Goal: Task Accomplishment & Management: Complete application form

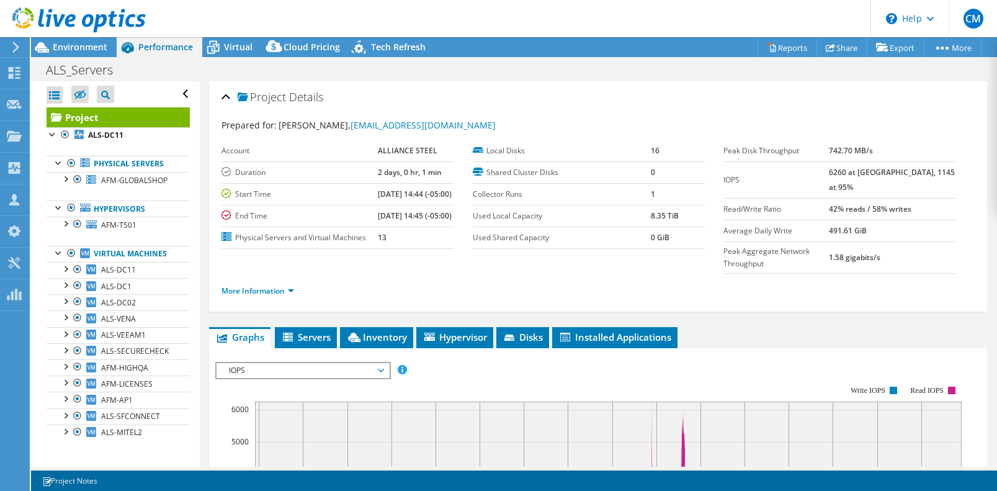
select select "USD"
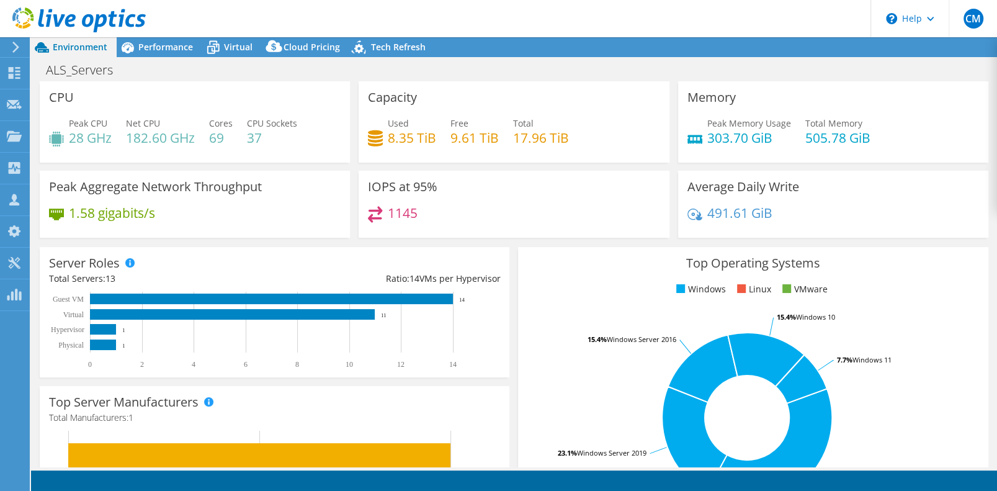
select select "USD"
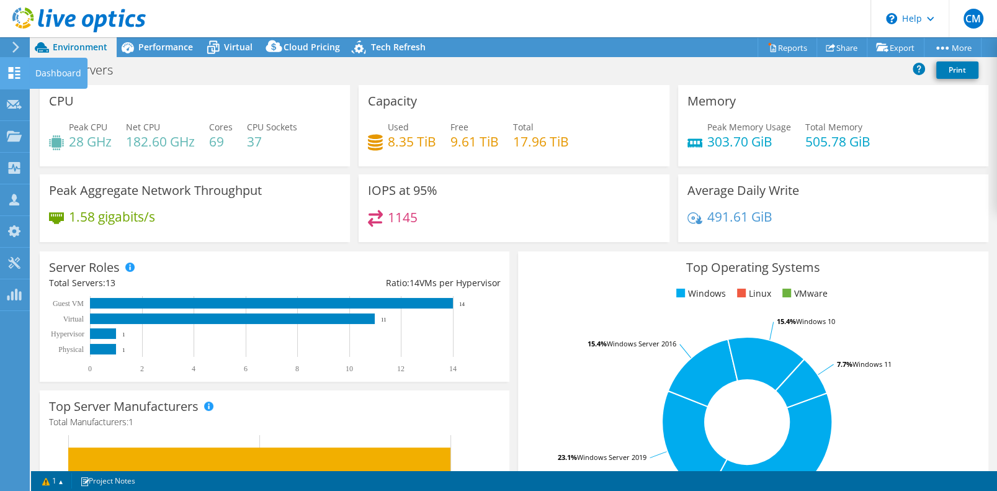
click at [12, 79] on use at bounding box center [15, 73] width 12 height 12
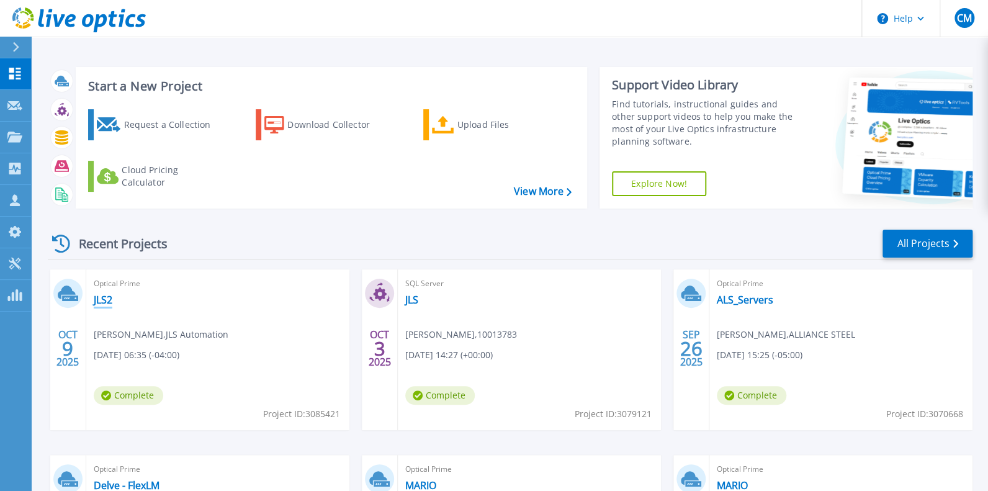
click at [101, 306] on link "JLS2" at bounding box center [103, 299] width 19 height 12
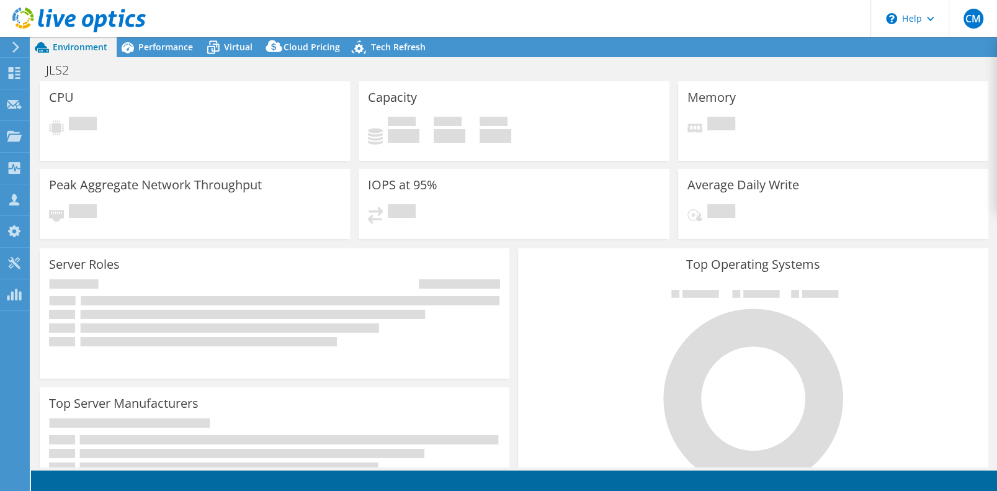
select select "USD"
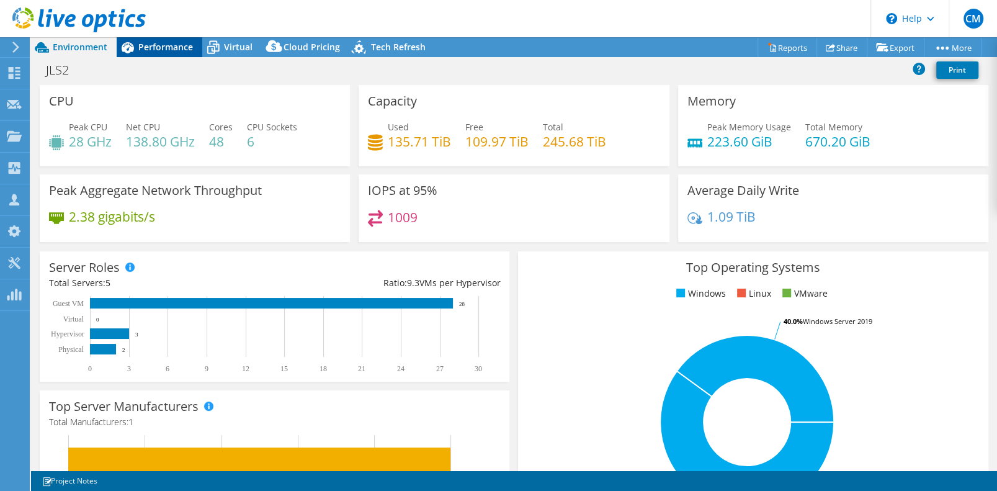
click at [174, 48] on span "Performance" at bounding box center [165, 47] width 55 height 12
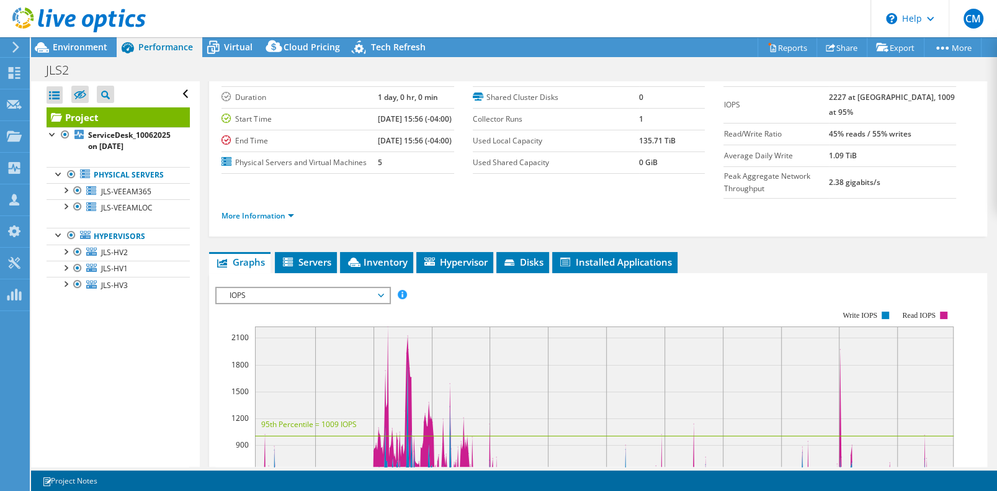
scroll to position [123, 0]
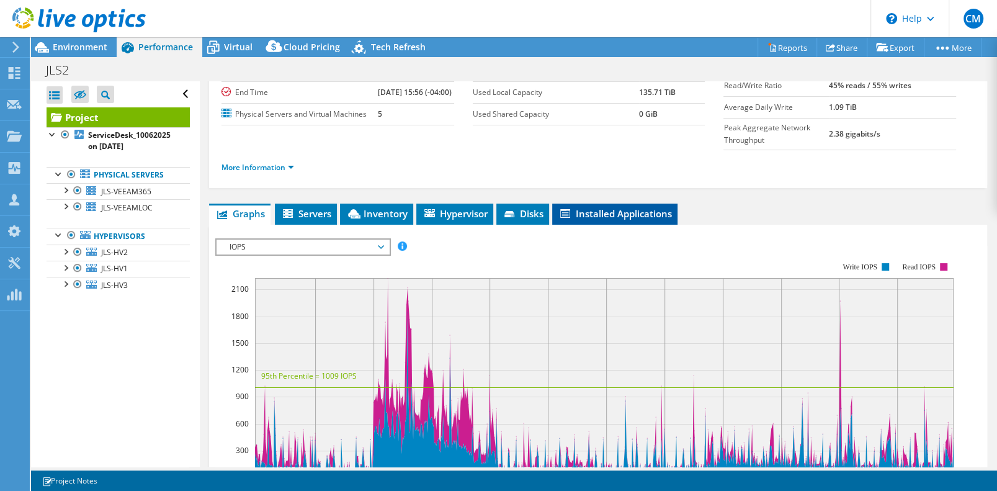
click at [588, 220] on span "Installed Applications" at bounding box center [614, 213] width 113 height 12
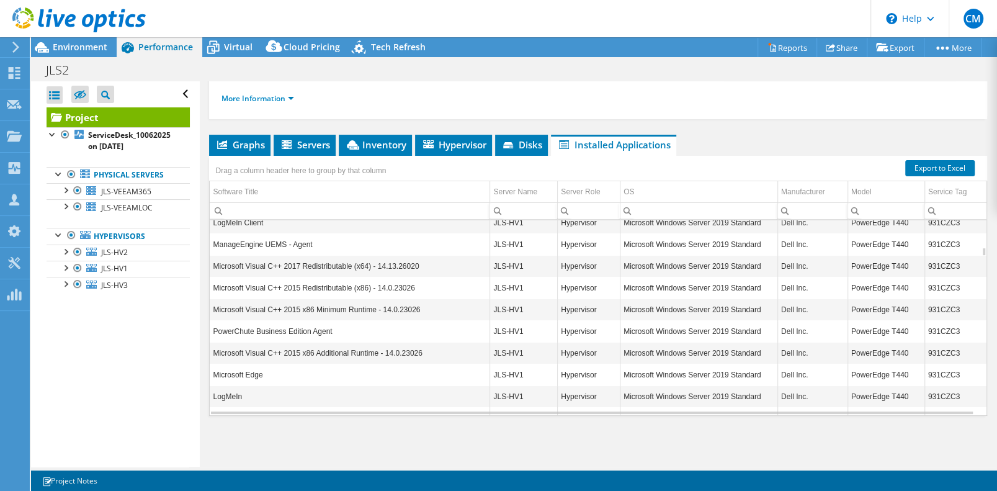
scroll to position [885, 0]
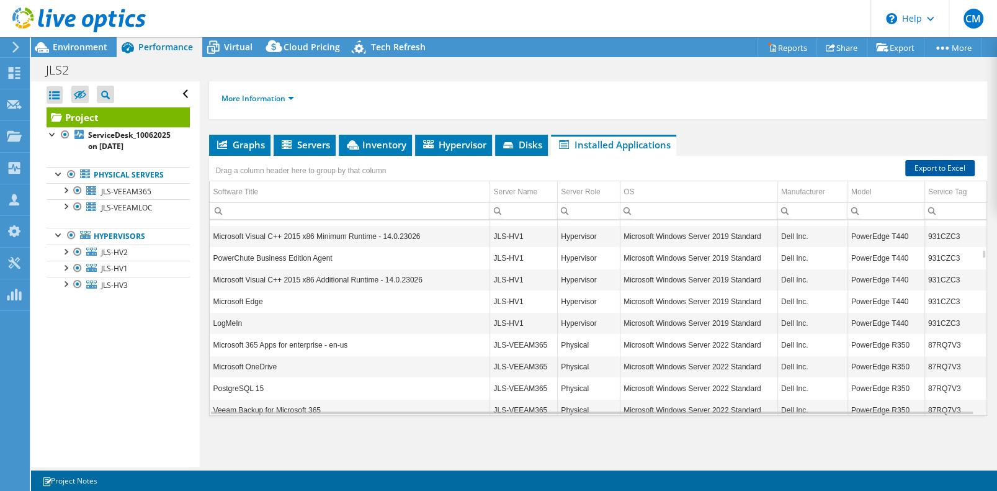
click at [926, 176] on link "Export to Excel" at bounding box center [939, 168] width 69 height 16
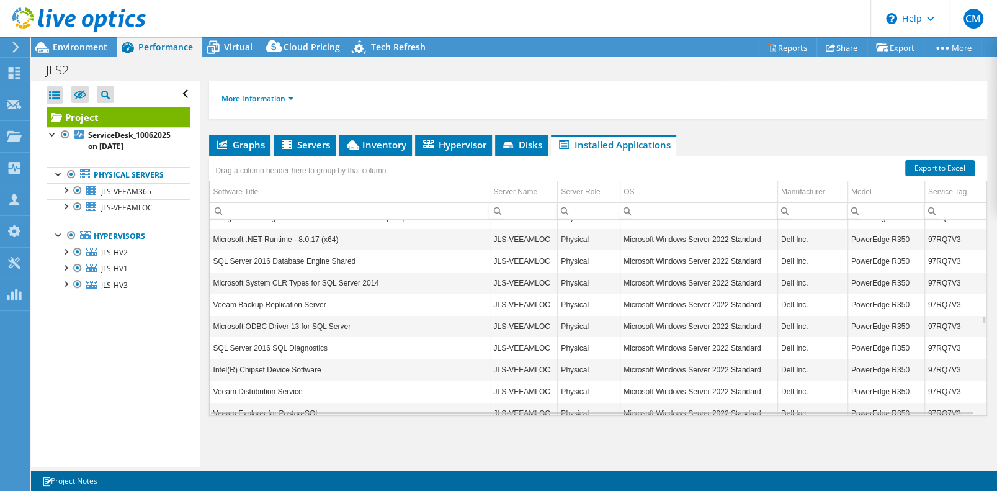
scroll to position [3249, 0]
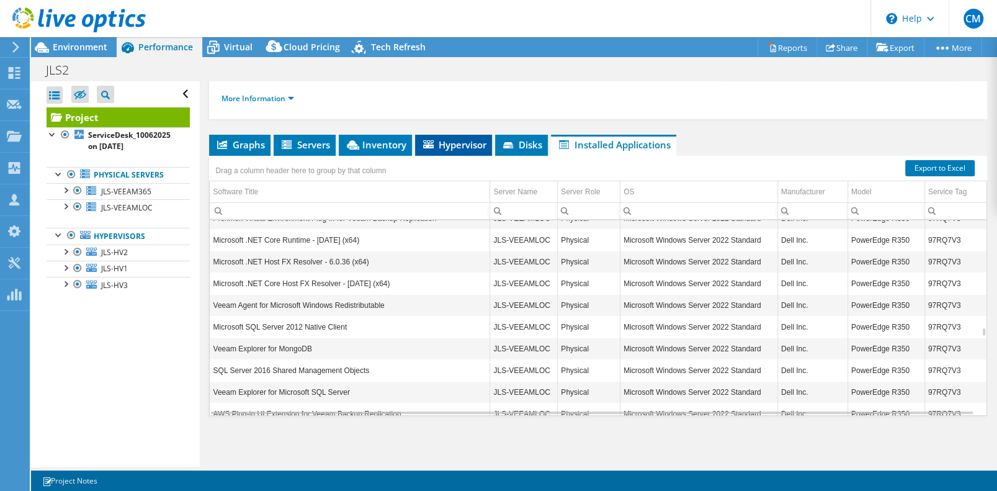
click at [455, 149] on span "Hypervisor" at bounding box center [453, 144] width 65 height 12
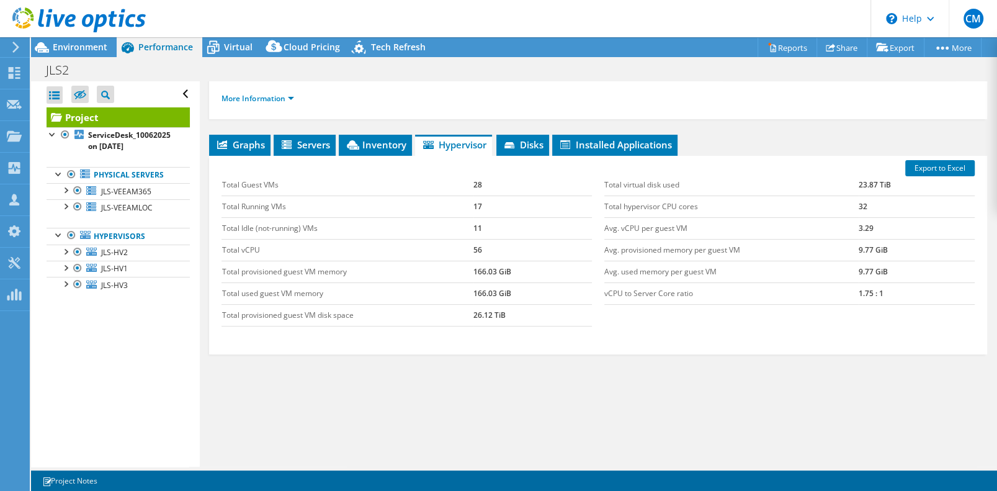
scroll to position [128, 0]
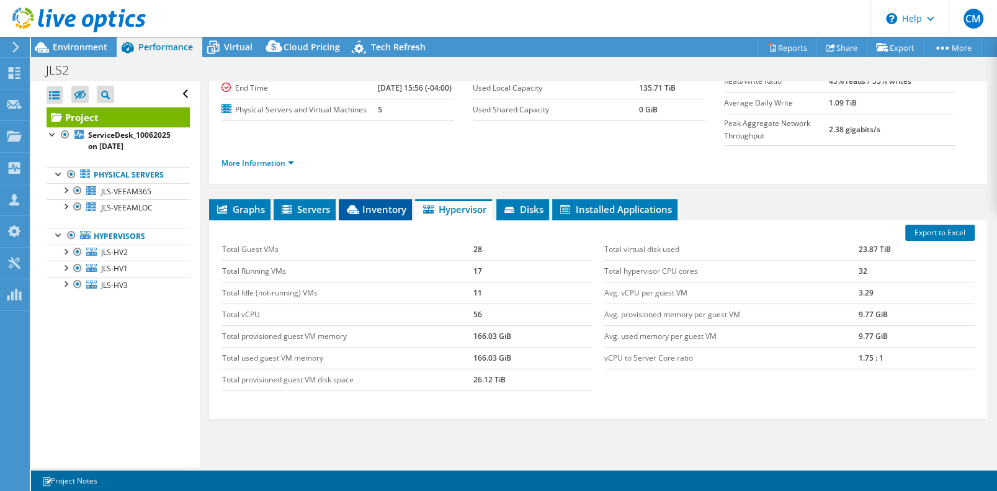
click at [365, 215] on span "Inventory" at bounding box center [375, 209] width 61 height 12
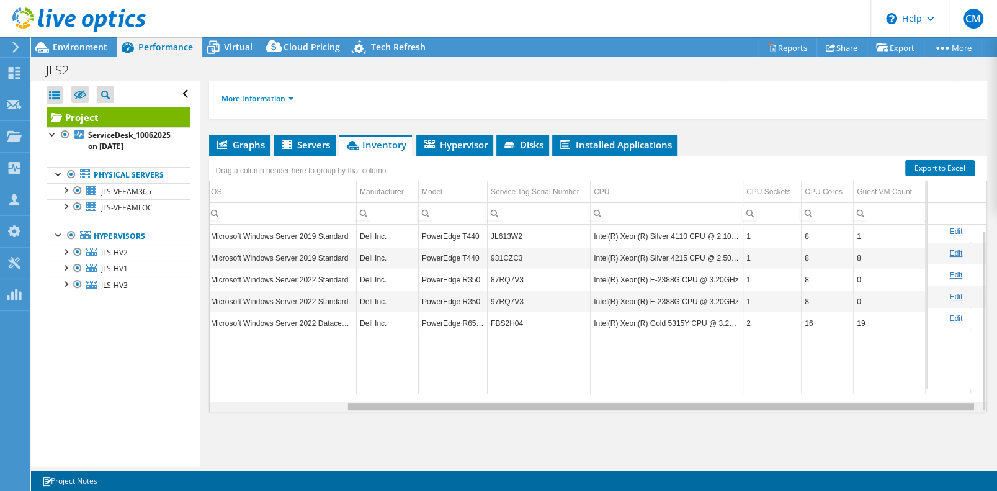
scroll to position [0, 0]
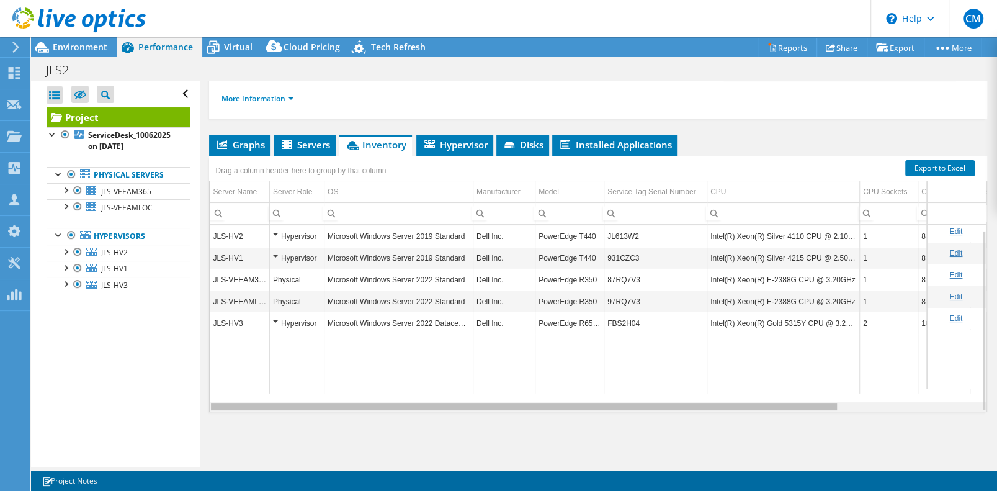
drag, startPoint x: 827, startPoint y: 426, endPoint x: 720, endPoint y: 360, distance: 125.9
click at [784, 393] on body "CM Channel Partner Chris Marcy chris.marcy@connection.com 10013783 My Profile L…" at bounding box center [498, 245] width 997 height 491
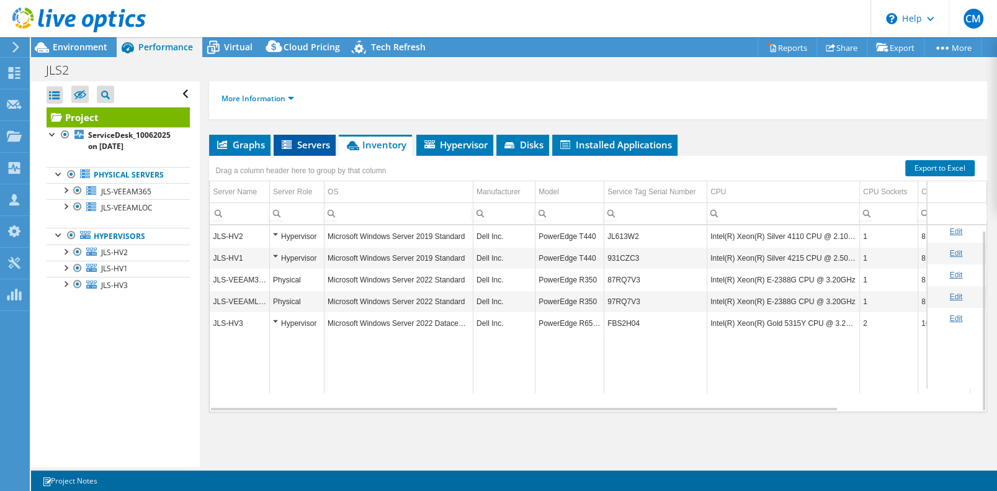
click at [334, 154] on li "Servers" at bounding box center [305, 145] width 62 height 21
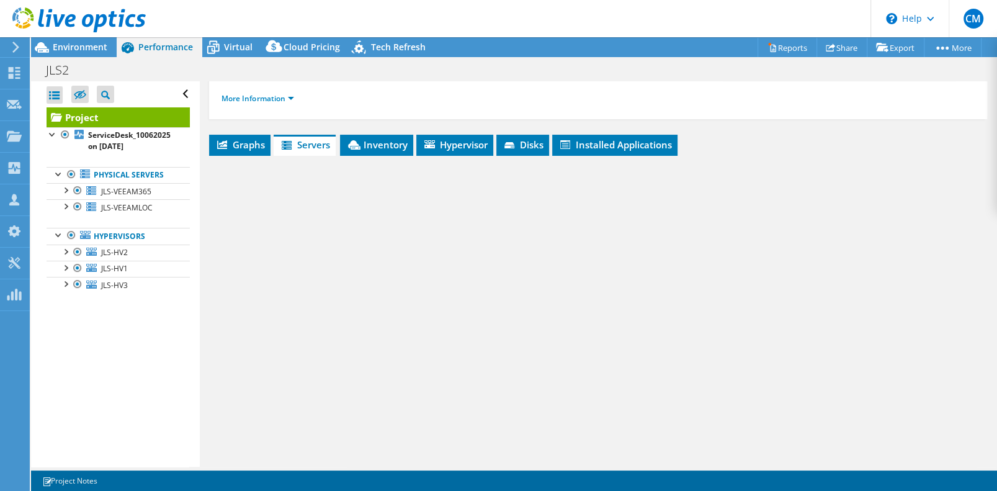
click at [323, 151] on span "Servers" at bounding box center [305, 144] width 50 height 12
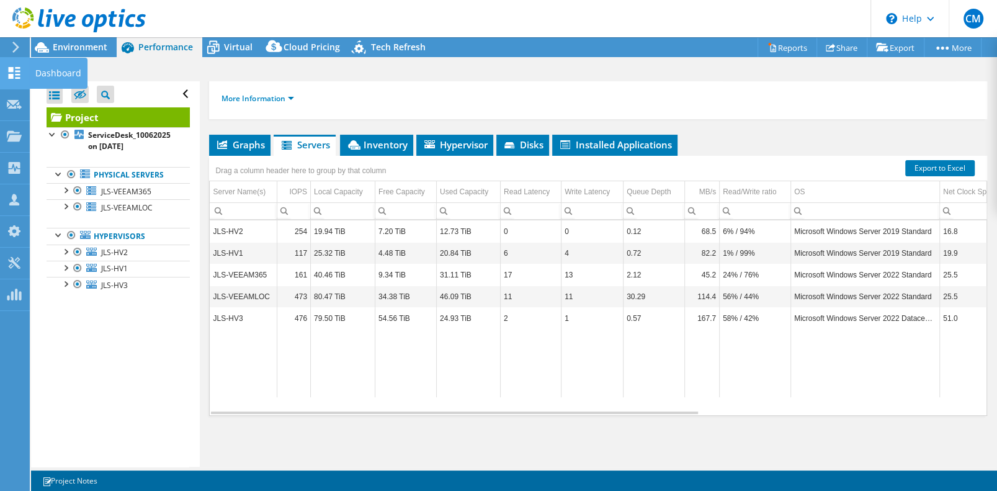
click at [15, 75] on use at bounding box center [15, 73] width 12 height 12
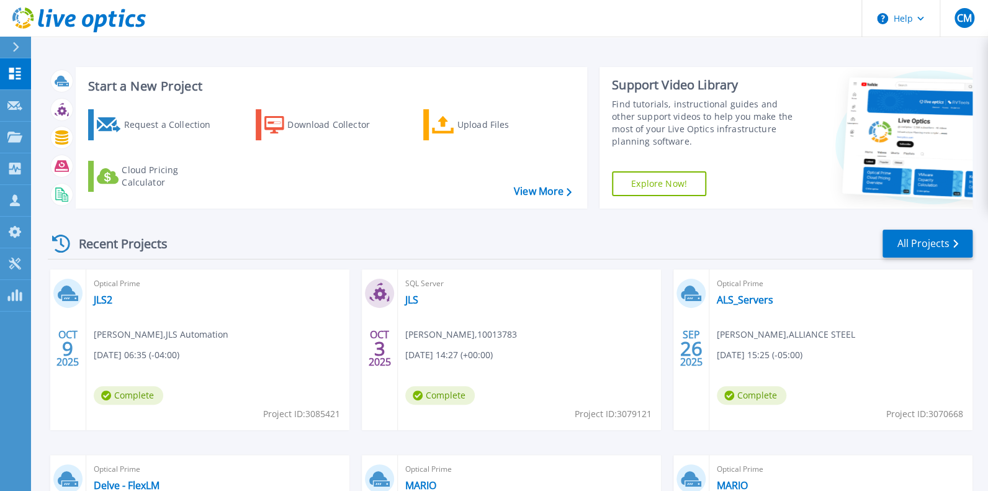
click at [728, 310] on div "Optical Prime ALS_Servers Brian Goebel , ALLIANCE STEEL 09/26/2025, 15:25 (-05:…" at bounding box center [840, 349] width 263 height 161
click at [729, 306] on link "ALS_Servers" at bounding box center [745, 299] width 56 height 12
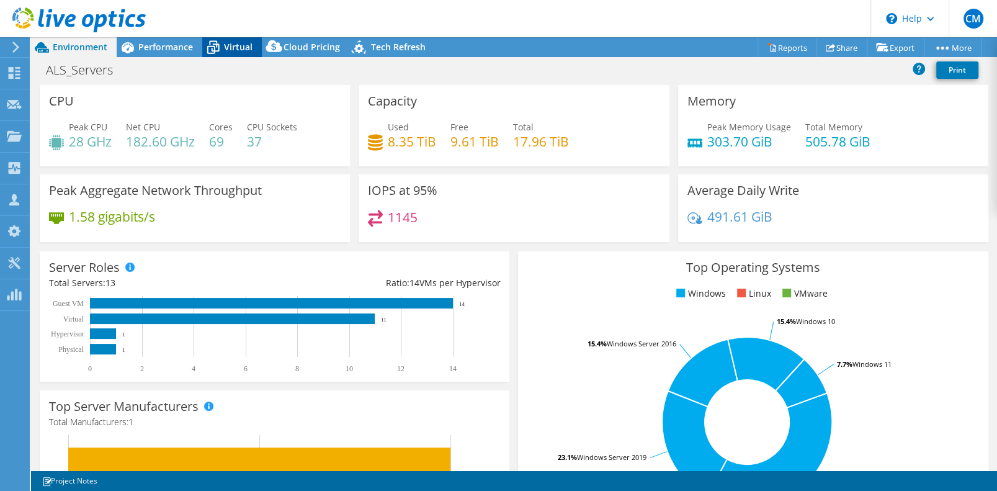
click at [236, 45] on span "Virtual" at bounding box center [238, 47] width 29 height 12
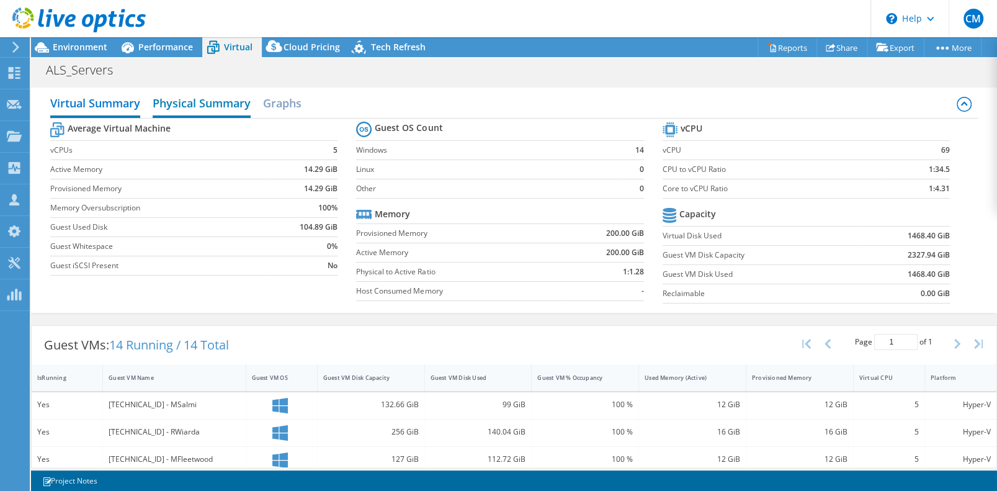
click at [200, 117] on h2 "Physical Summary" at bounding box center [202, 104] width 98 height 27
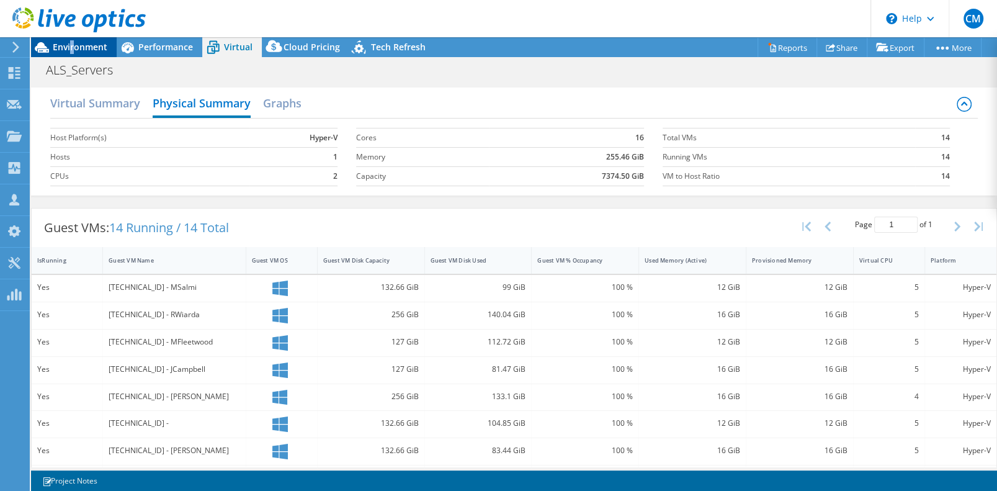
click at [73, 48] on span "Environment" at bounding box center [80, 47] width 55 height 12
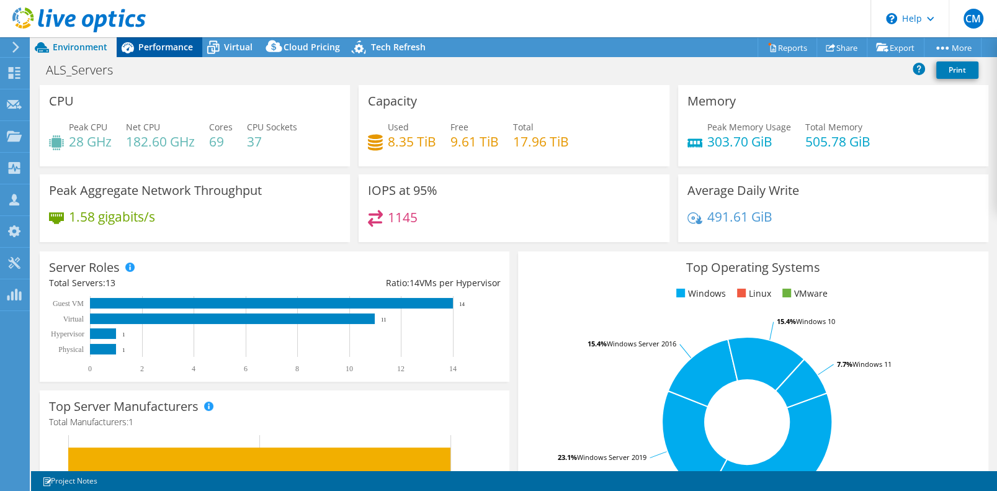
click at [170, 47] on span "Performance" at bounding box center [165, 47] width 55 height 12
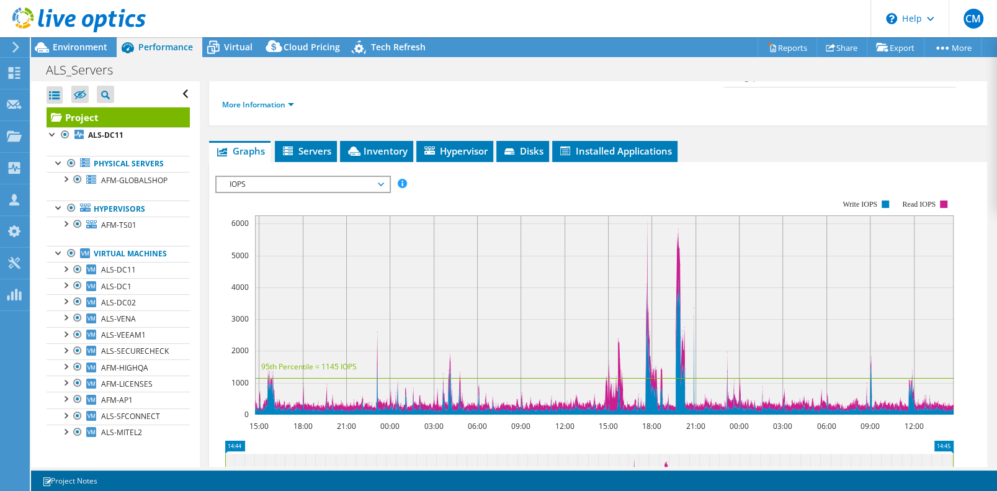
scroll to position [248, 0]
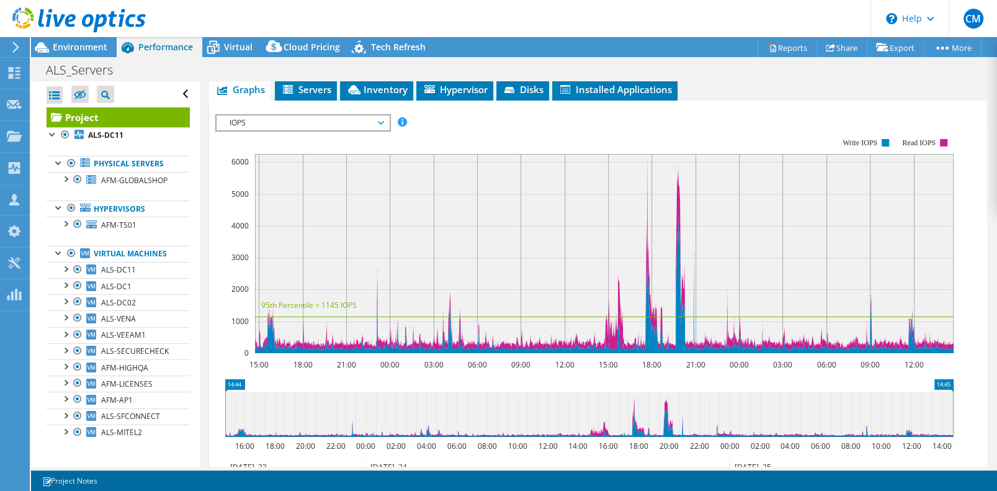
click at [379, 130] on span "IOPS" at bounding box center [302, 122] width 159 height 15
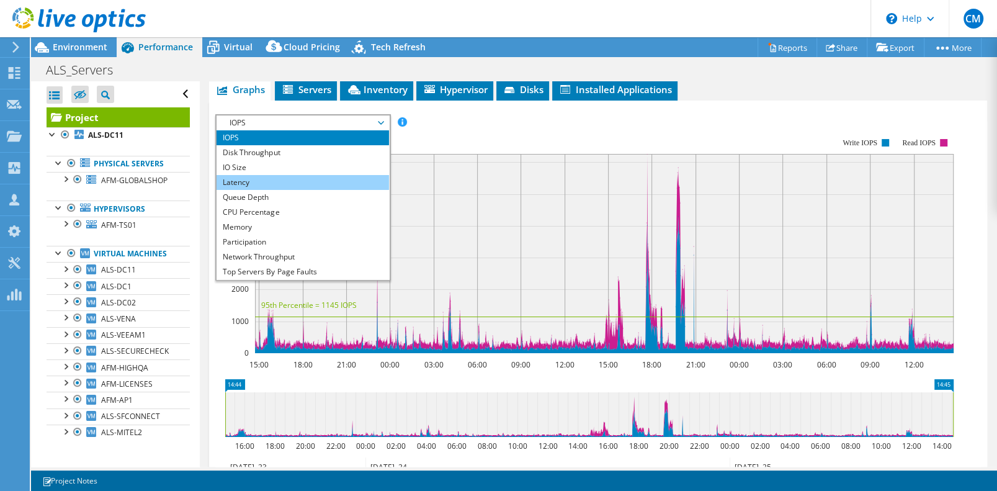
click at [260, 190] on li "Latency" at bounding box center [303, 182] width 172 height 15
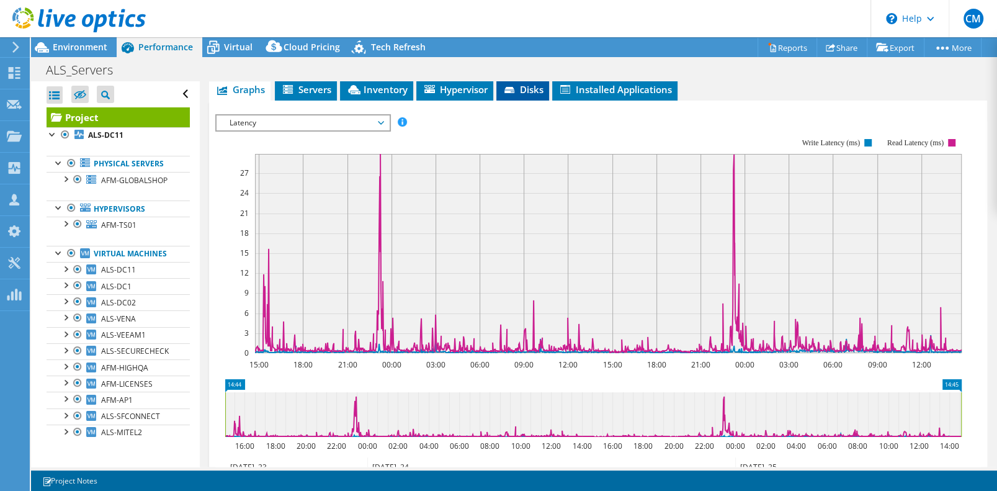
click at [530, 96] on span "Disks" at bounding box center [523, 89] width 40 height 12
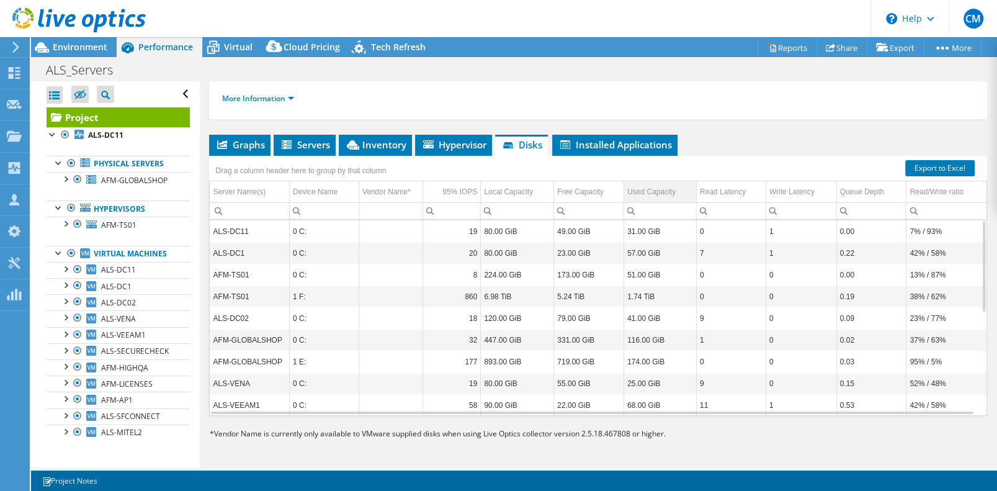
scroll to position [202, 0]
click at [12, 75] on use at bounding box center [15, 73] width 12 height 12
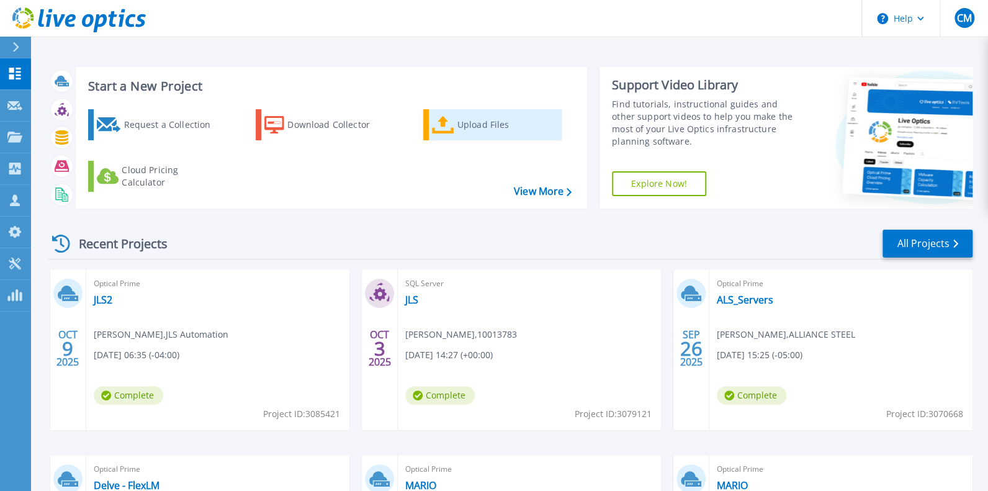
click at [475, 137] on div "Upload Files" at bounding box center [506, 124] width 99 height 25
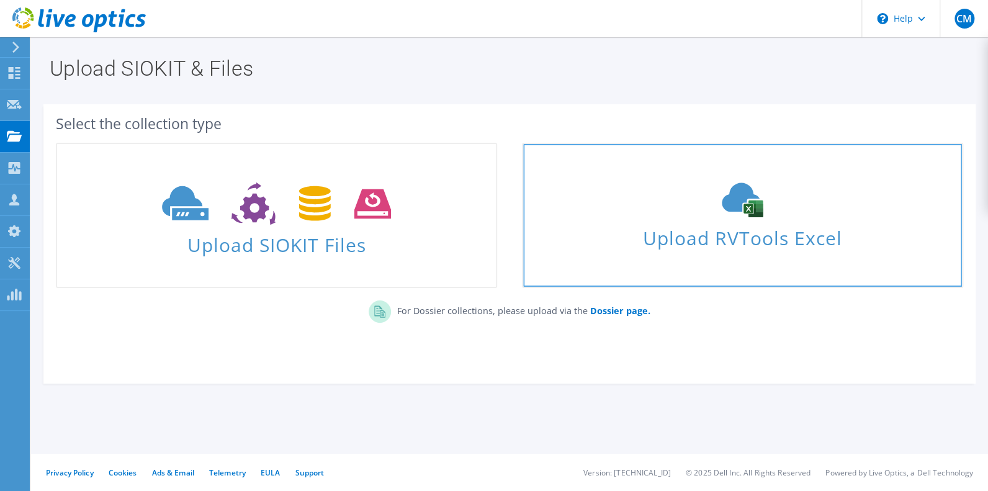
click at [744, 212] on use at bounding box center [742, 200] width 41 height 35
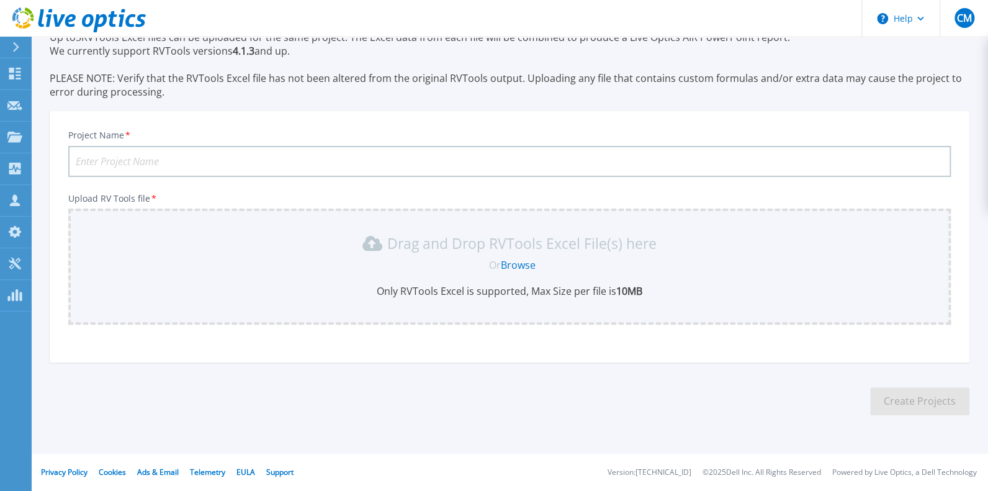
scroll to position [150, 0]
click at [524, 258] on link "Browse" at bounding box center [518, 265] width 35 height 14
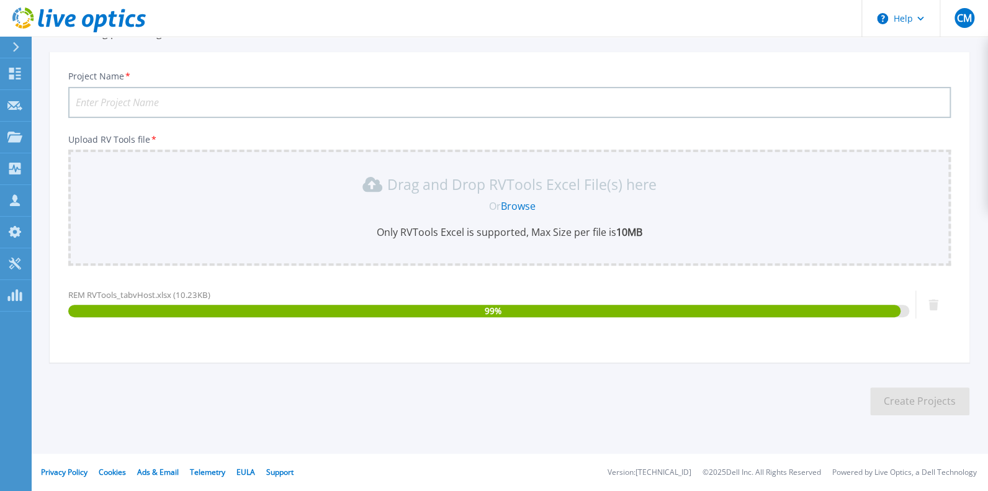
scroll to position [223, 0]
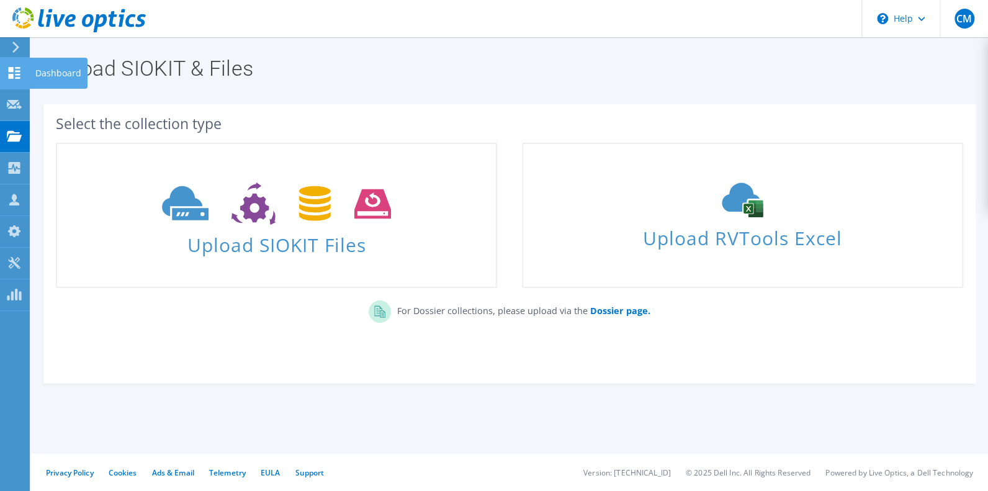
click at [9, 71] on icon at bounding box center [14, 73] width 15 height 12
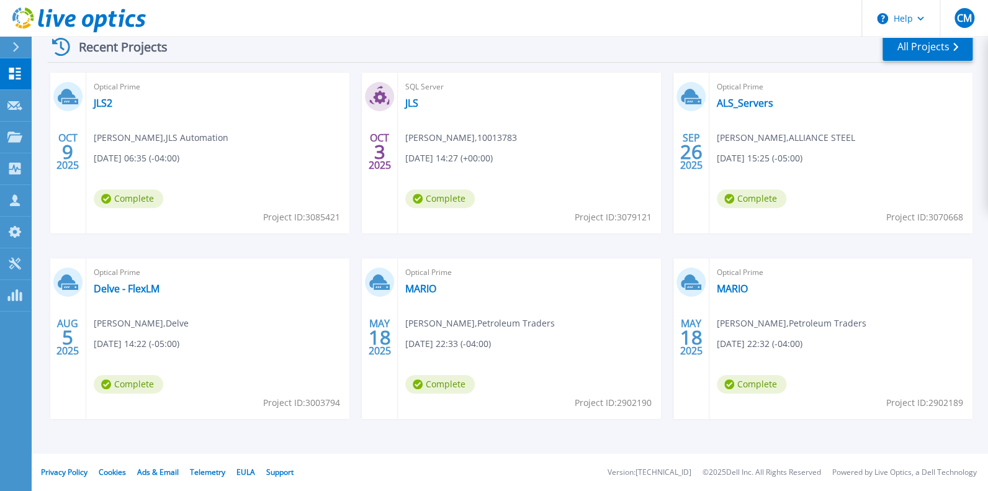
scroll to position [166, 0]
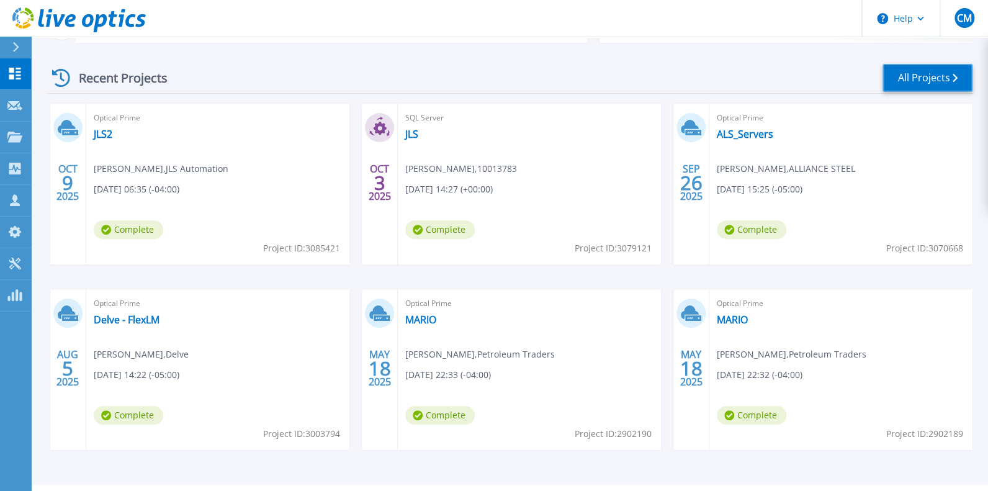
click at [905, 91] on link "All Projects" at bounding box center [927, 78] width 90 height 28
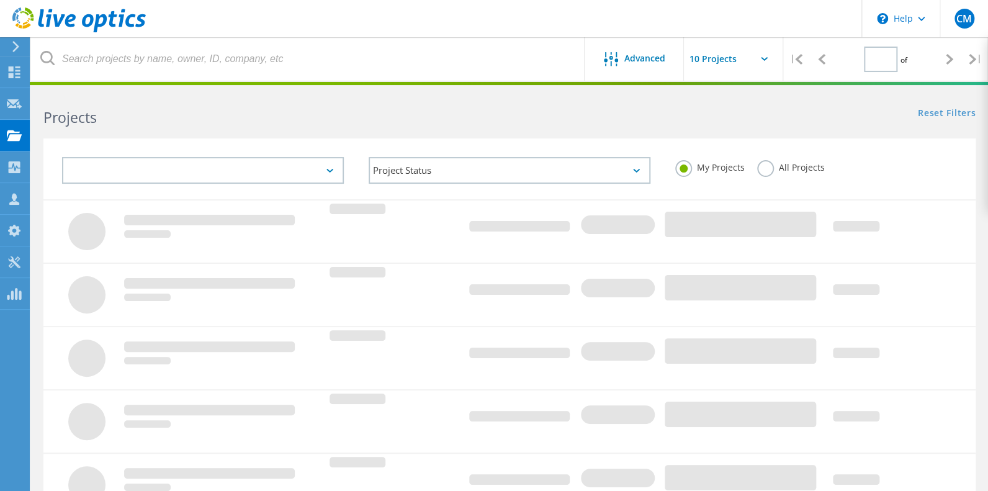
type input "1"
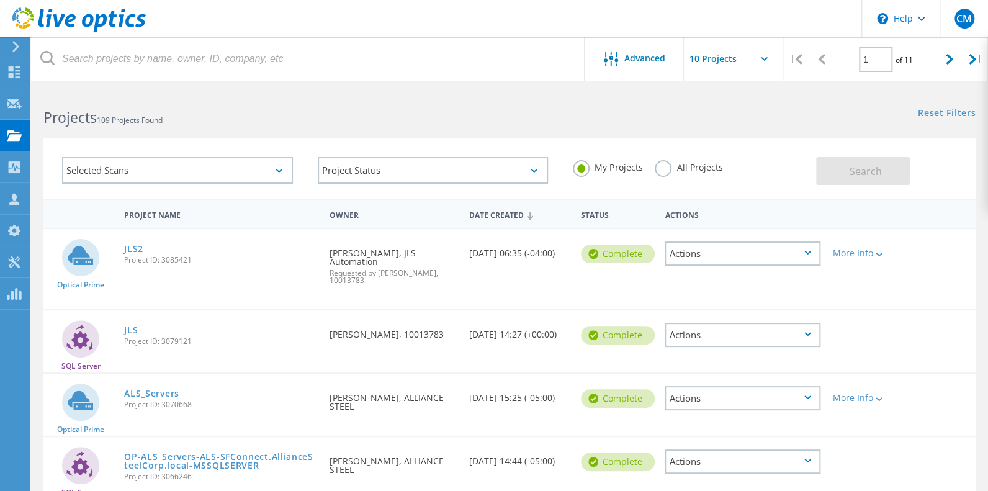
click at [282, 172] on icon at bounding box center [278, 171] width 7 height 4
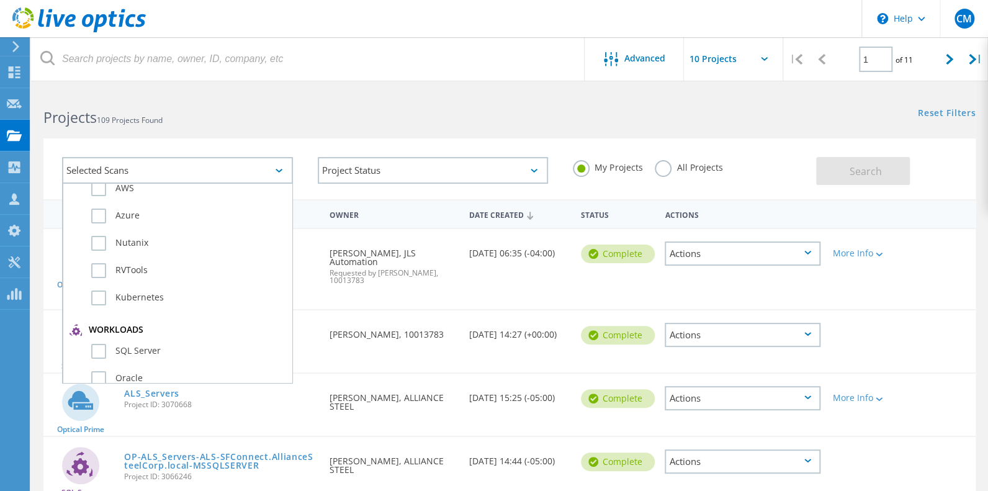
scroll to position [52, 0]
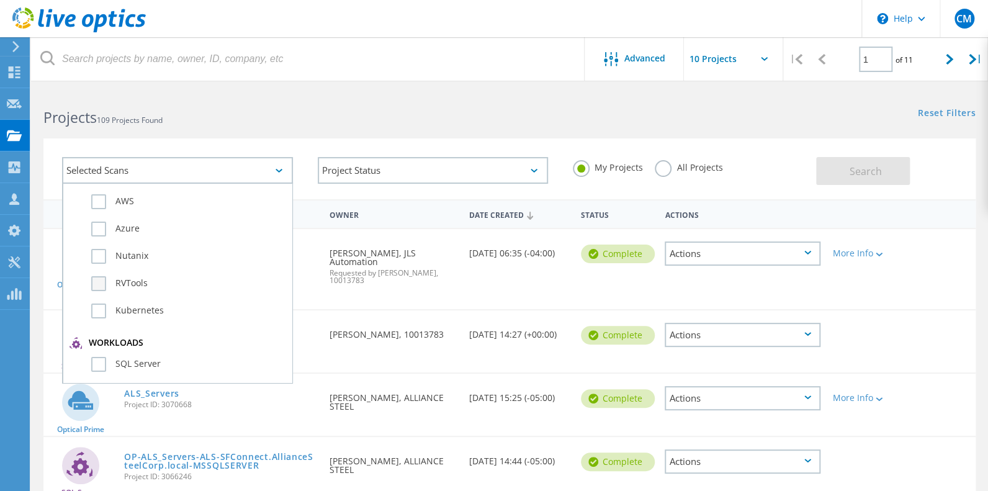
click at [98, 285] on label "RVTools" at bounding box center [188, 283] width 194 height 15
click at [0, 0] on input "RVTools" at bounding box center [0, 0] width 0 height 0
click at [849, 174] on span "Search" at bounding box center [865, 171] width 32 height 14
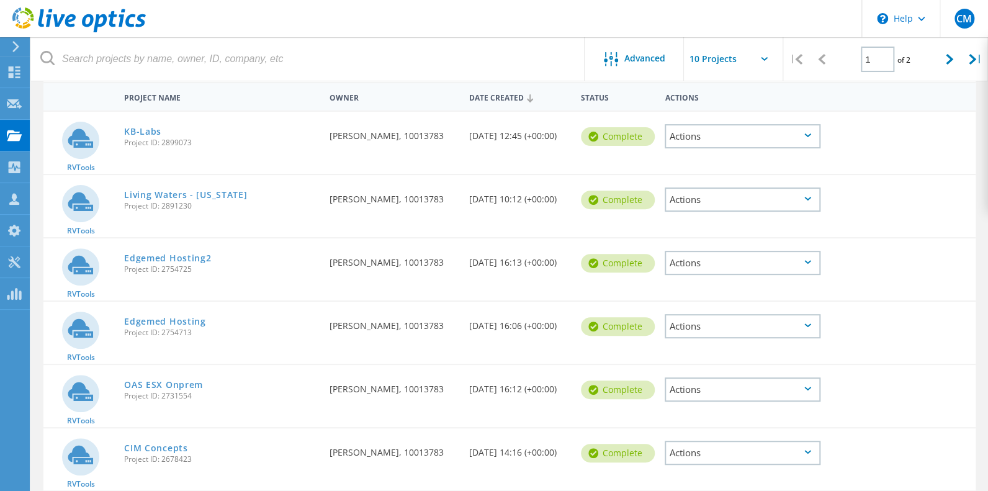
scroll to position [111, 0]
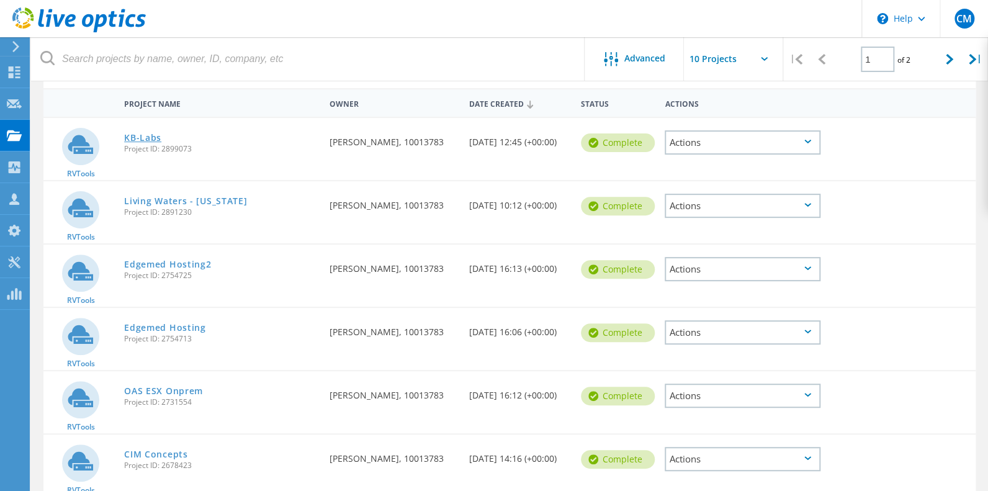
click at [148, 138] on link "KB-Labs" at bounding box center [142, 137] width 37 height 9
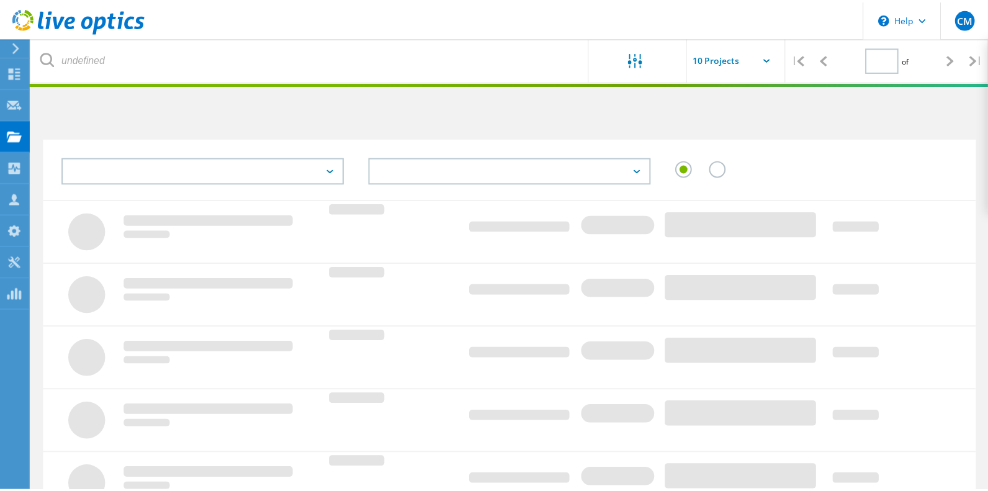
scroll to position [111, 0]
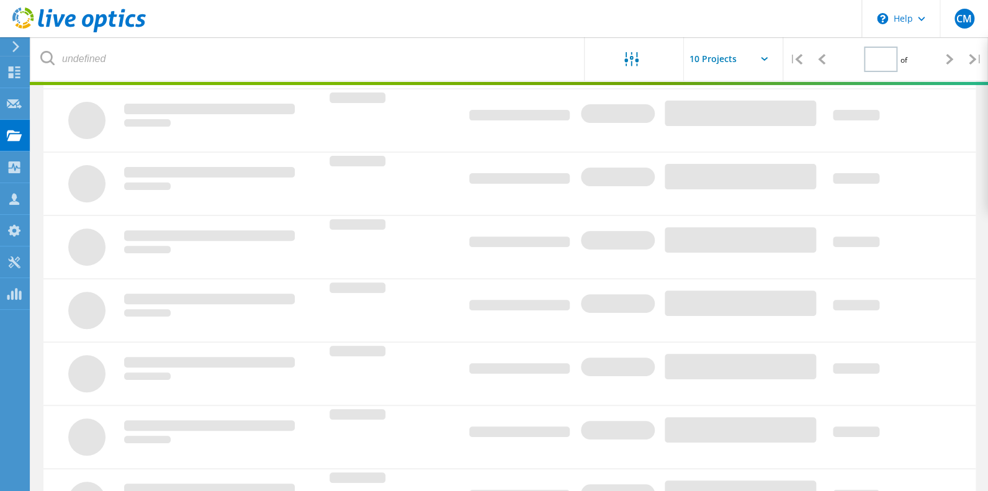
type input "1"
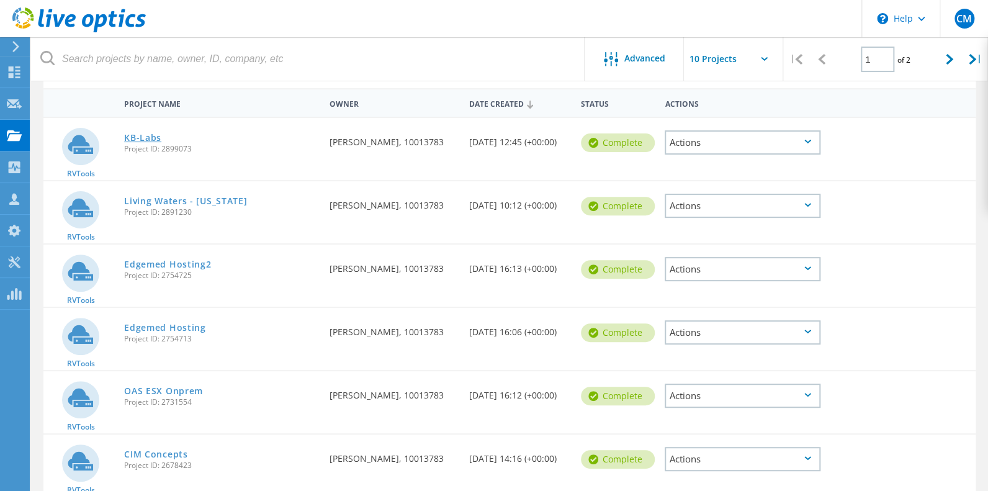
click at [144, 140] on link "KB-Labs" at bounding box center [142, 137] width 37 height 9
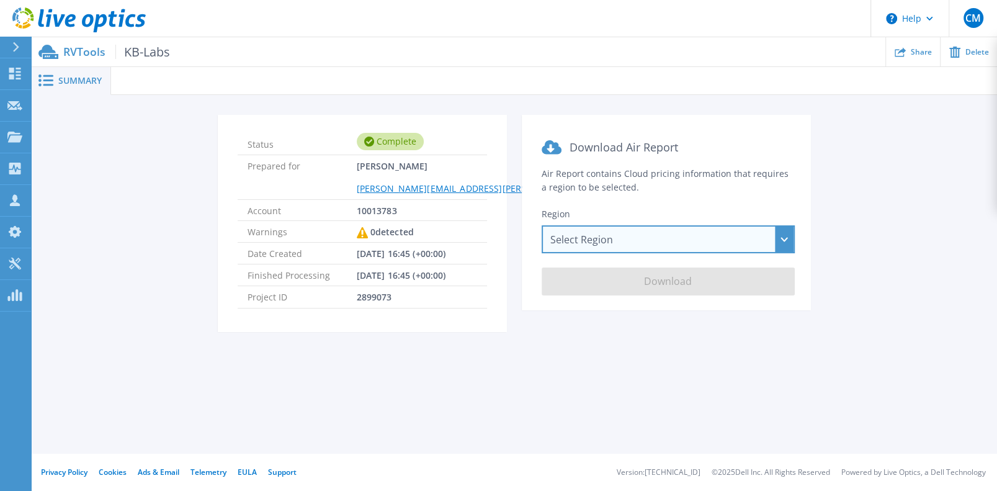
click at [788, 253] on div "Select Region [GEOGRAPHIC_DATA] ([GEOGRAPHIC_DATA]) [GEOGRAPHIC_DATA] ([GEOGRAP…" at bounding box center [668, 239] width 253 height 28
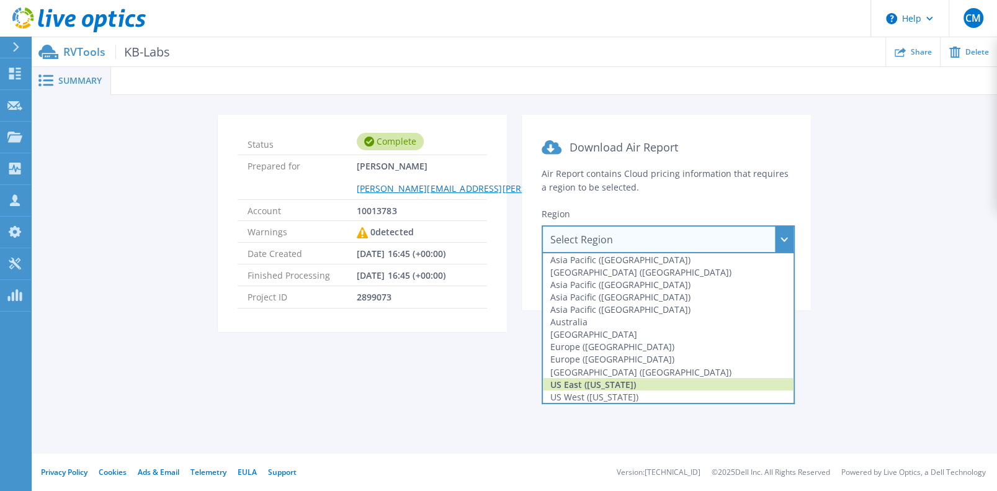
click at [605, 390] on div "US East ([US_STATE])" at bounding box center [668, 384] width 251 height 12
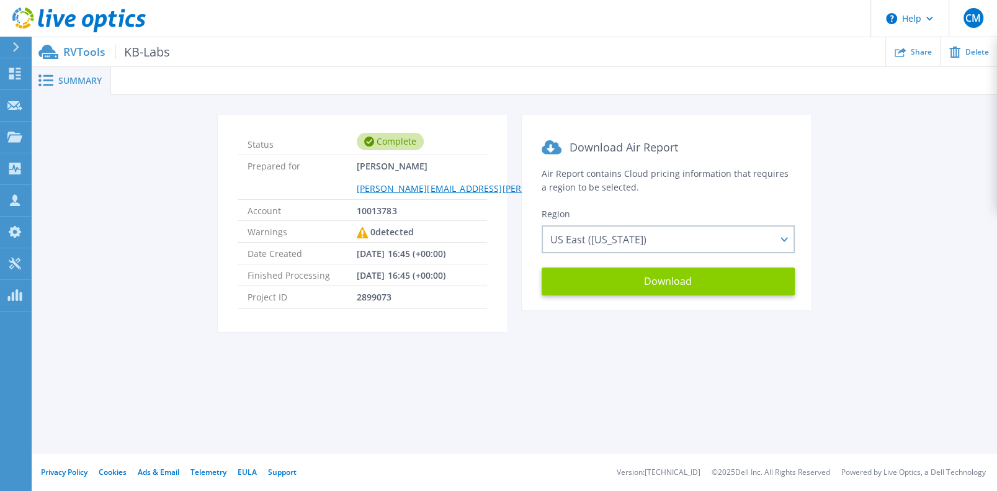
click at [668, 295] on button "Download" at bounding box center [668, 281] width 253 height 28
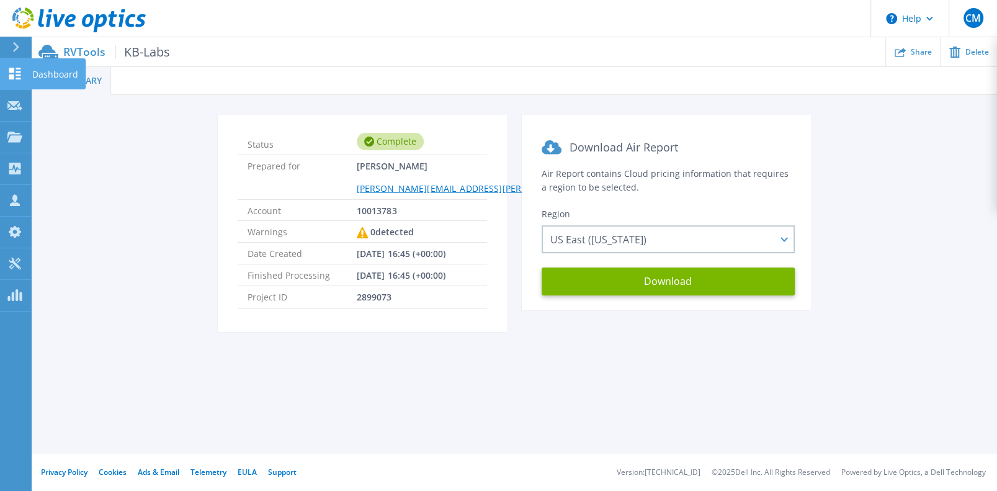
click at [20, 79] on icon at bounding box center [15, 74] width 12 height 12
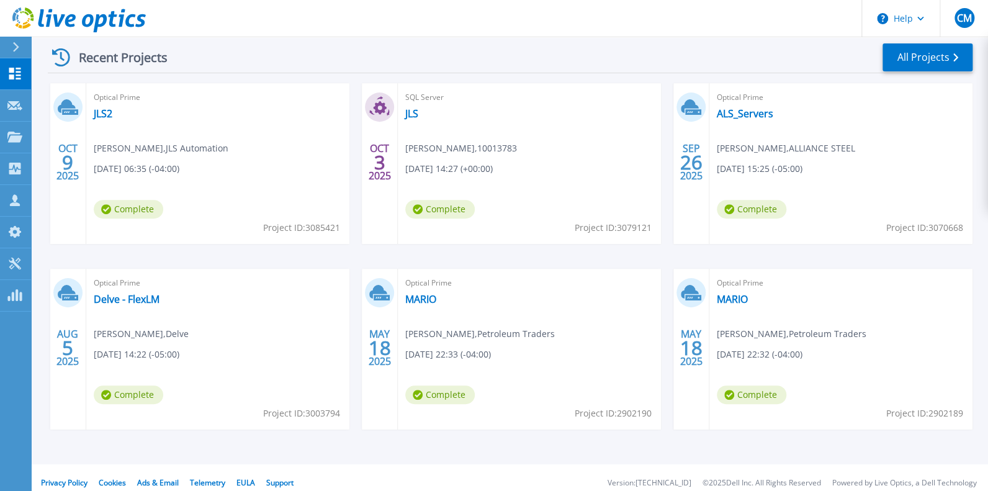
scroll to position [228, 0]
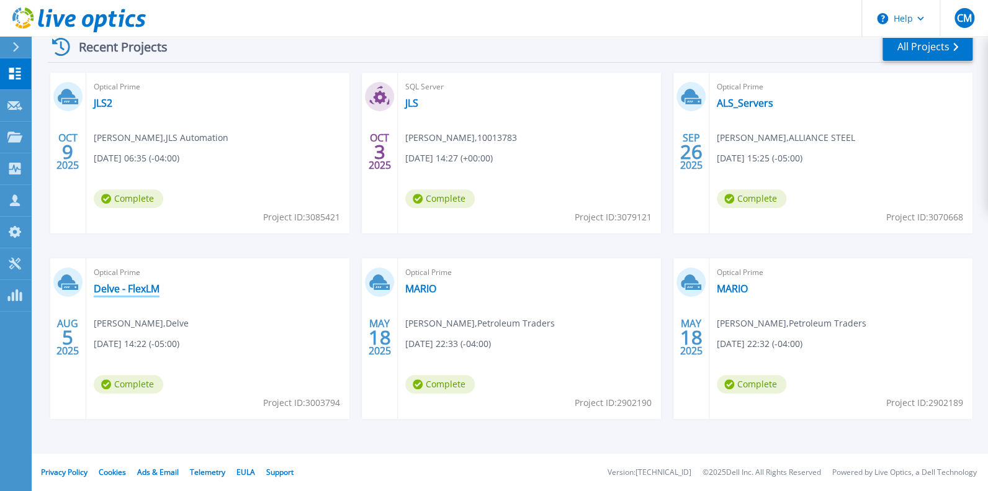
click at [115, 282] on link "Delve - FlexLM" at bounding box center [127, 288] width 66 height 12
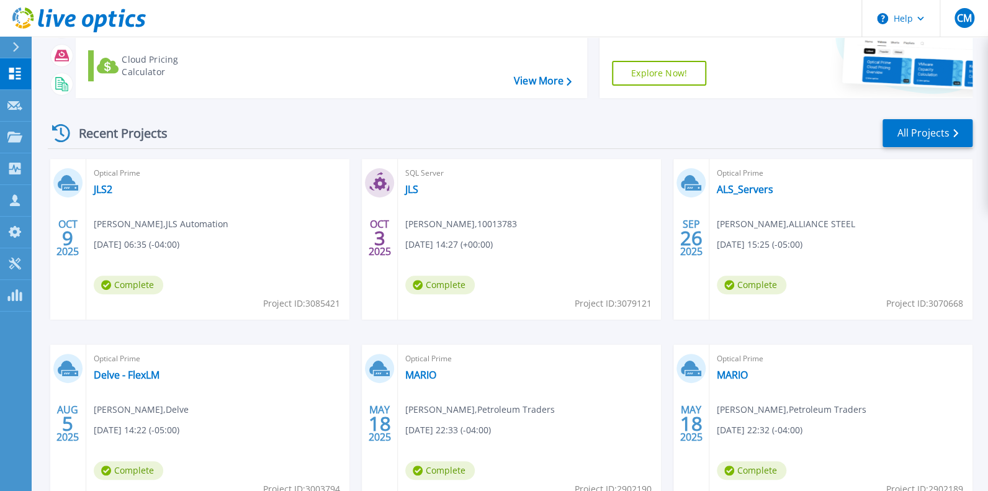
scroll to position [104, 0]
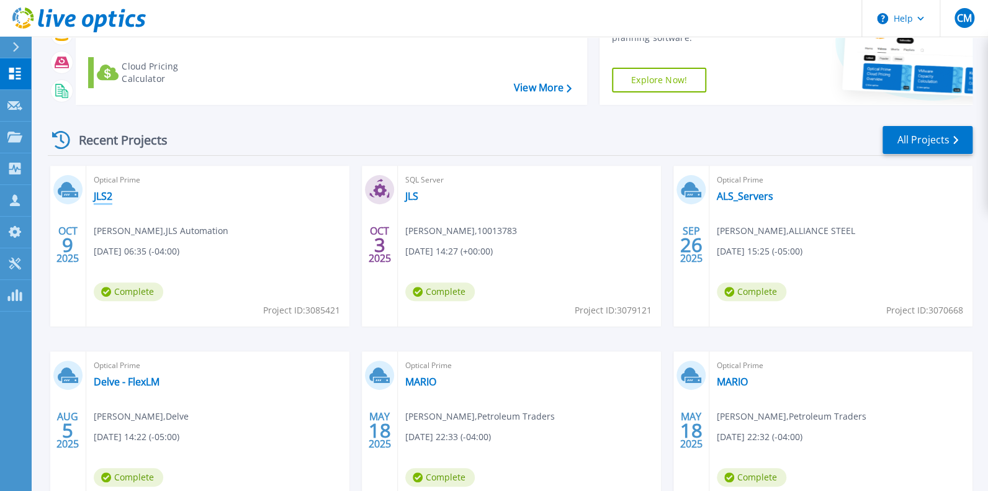
click at [102, 202] on link "JLS2" at bounding box center [103, 196] width 19 height 12
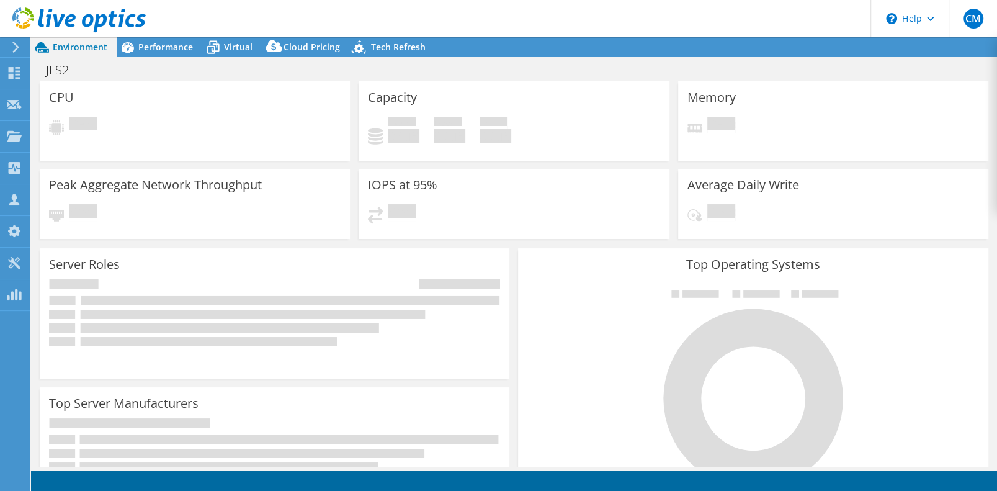
select select "USD"
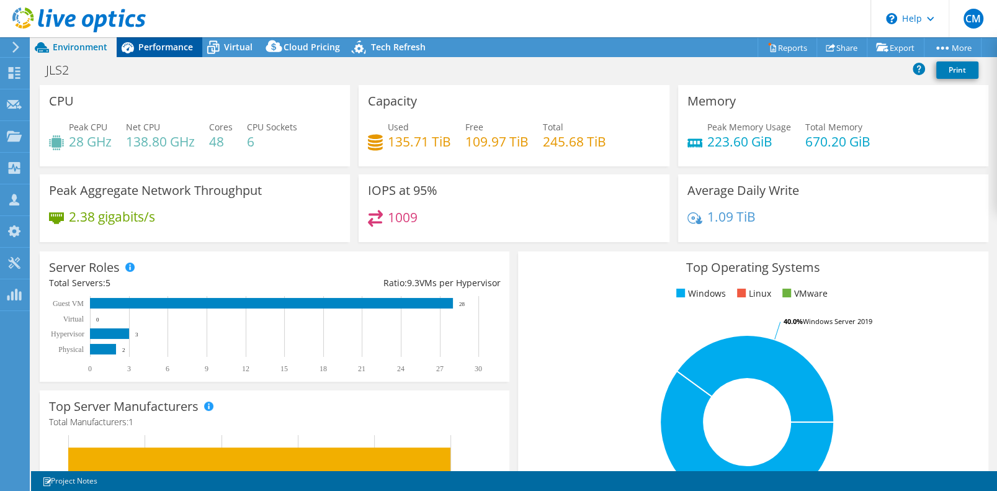
click at [157, 43] on span "Performance" at bounding box center [165, 47] width 55 height 12
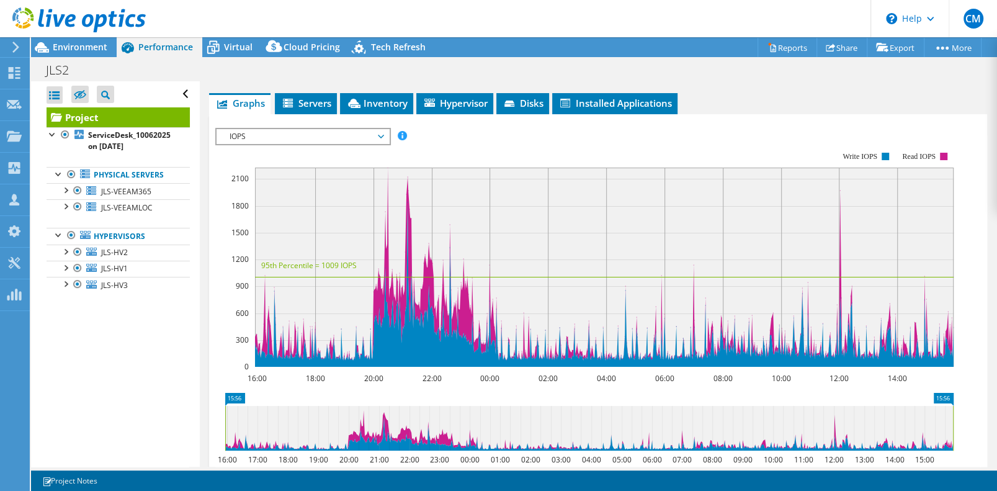
scroll to position [248, 0]
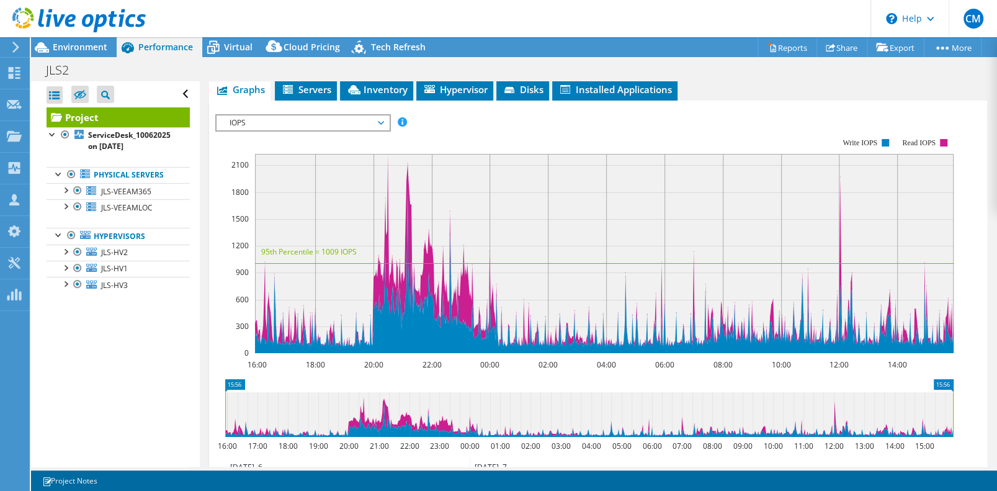
click at [380, 130] on span "IOPS" at bounding box center [302, 122] width 159 height 15
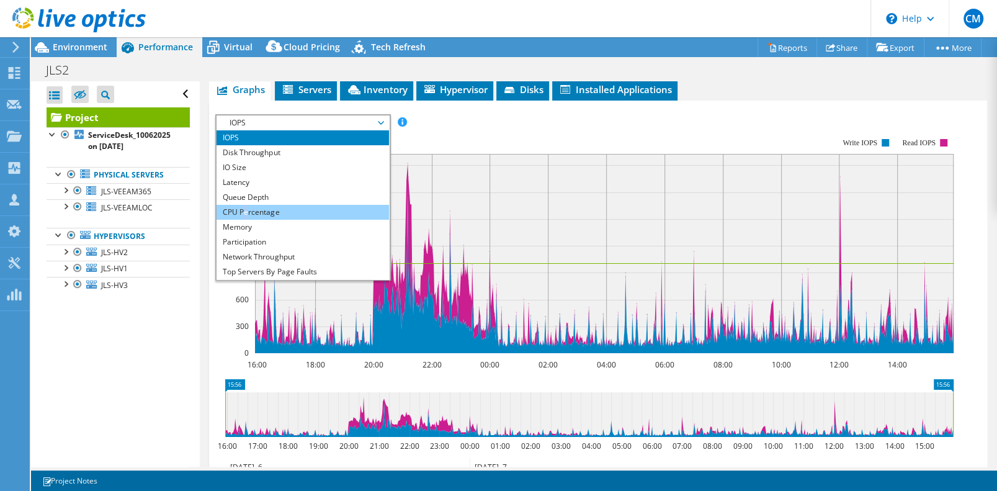
click at [252, 220] on li "CPU Percentage" at bounding box center [303, 212] width 172 height 15
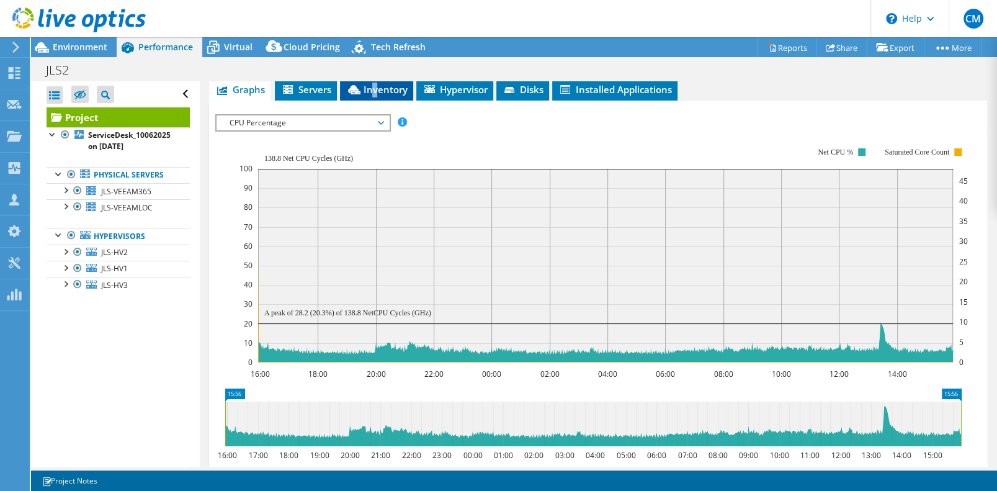
drag, startPoint x: 252, startPoint y: 308, endPoint x: 376, endPoint y: 159, distance: 193.3
click at [376, 96] on span "Inventory" at bounding box center [376, 89] width 61 height 12
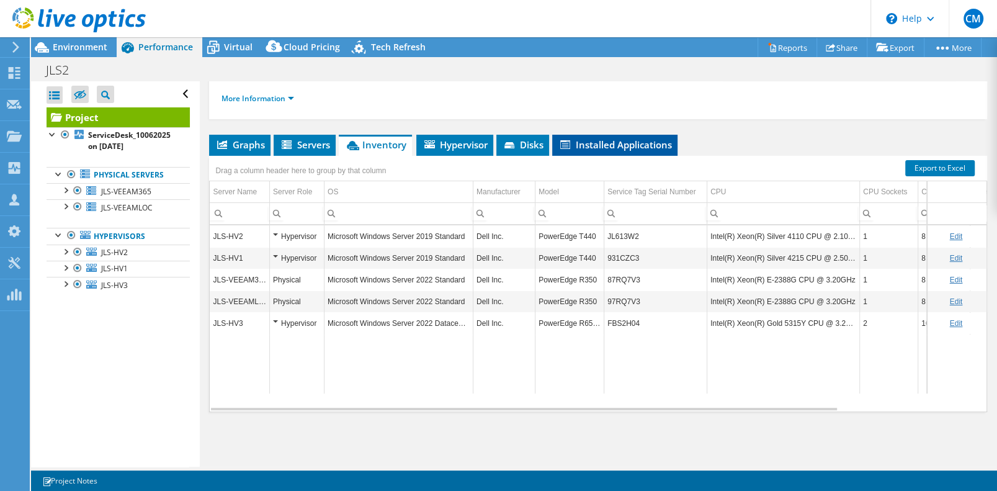
click at [581, 151] on span "Installed Applications" at bounding box center [614, 144] width 113 height 12
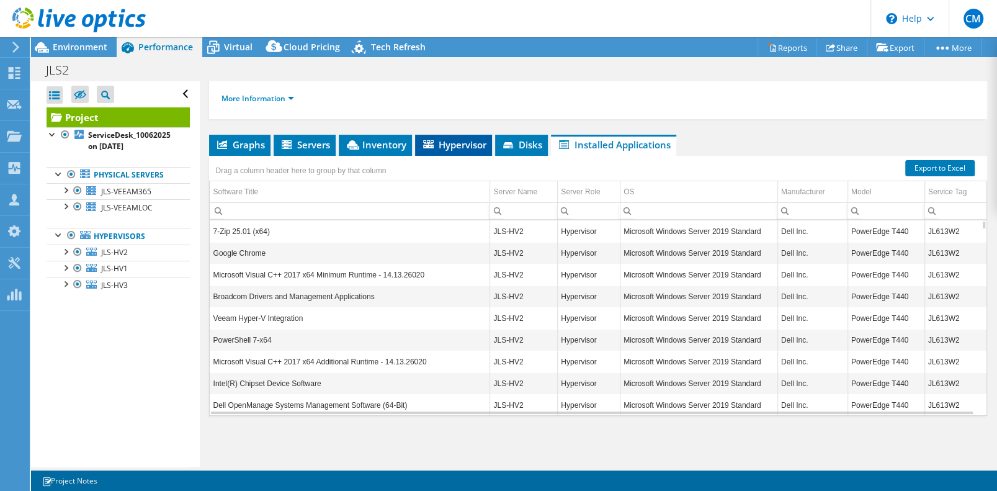
click at [464, 151] on span "Hypervisor" at bounding box center [453, 144] width 65 height 12
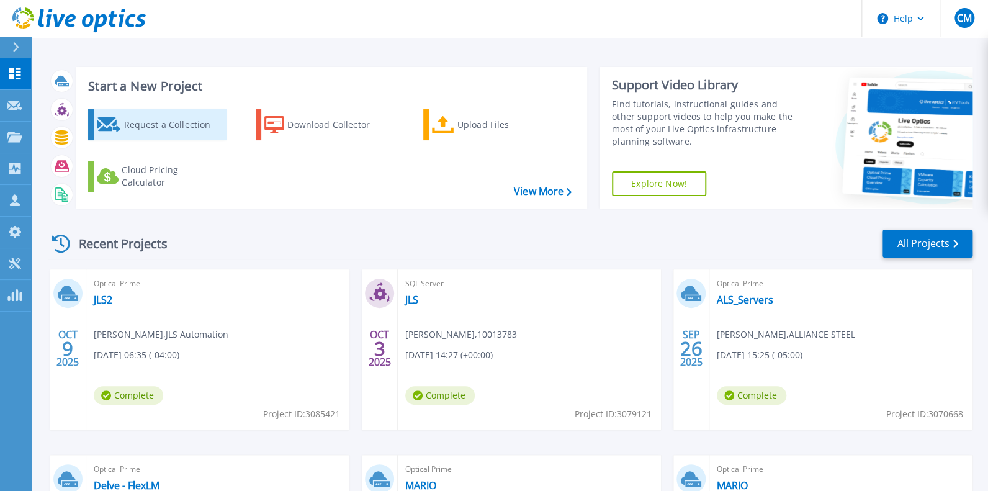
click at [143, 137] on div "Request a Collection" at bounding box center [172, 124] width 99 height 25
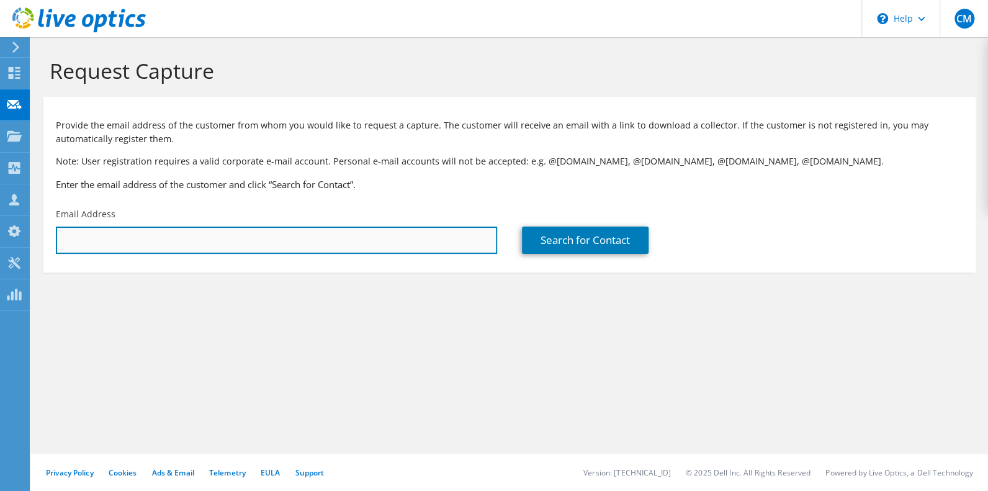
click at [243, 254] on input "text" at bounding box center [276, 239] width 441 height 27
type input "[EMAIL_ADDRESS][DOMAIN_NAME]"
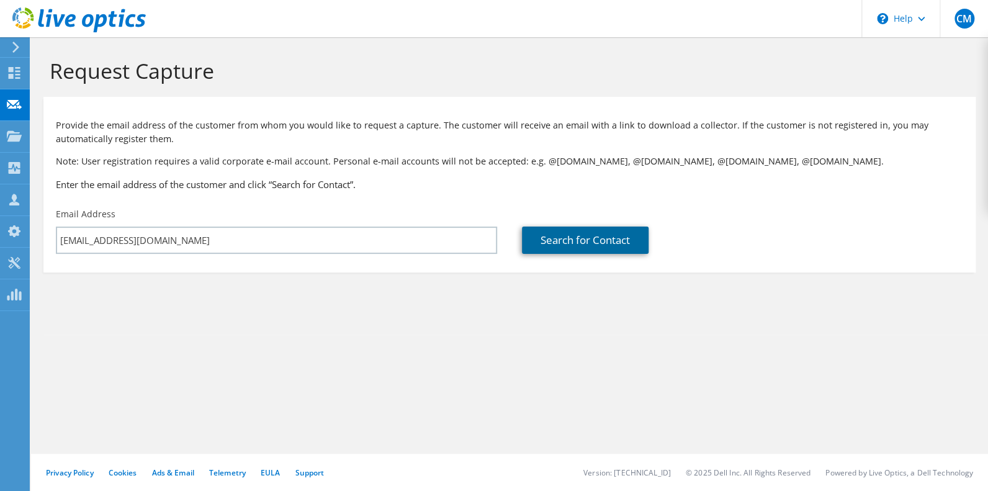
click at [595, 254] on link "Search for Contact" at bounding box center [585, 239] width 127 height 27
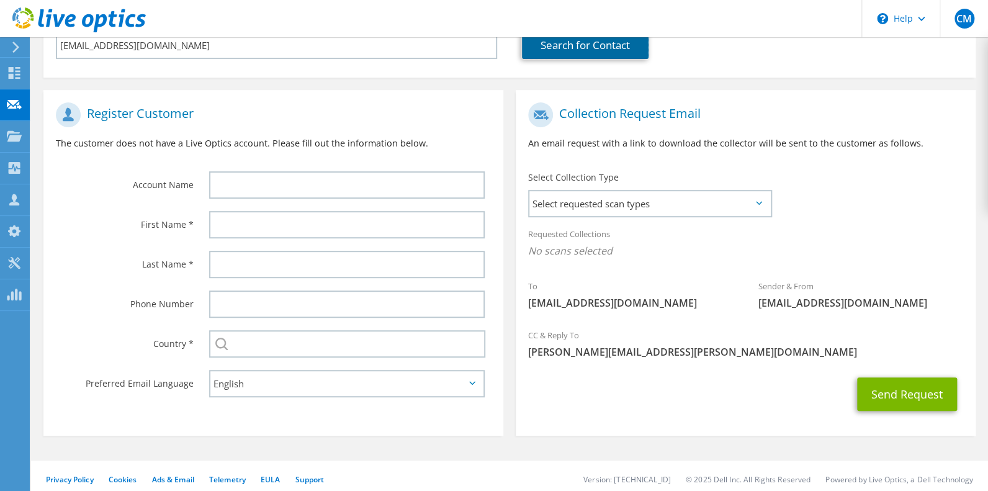
scroll to position [248, 0]
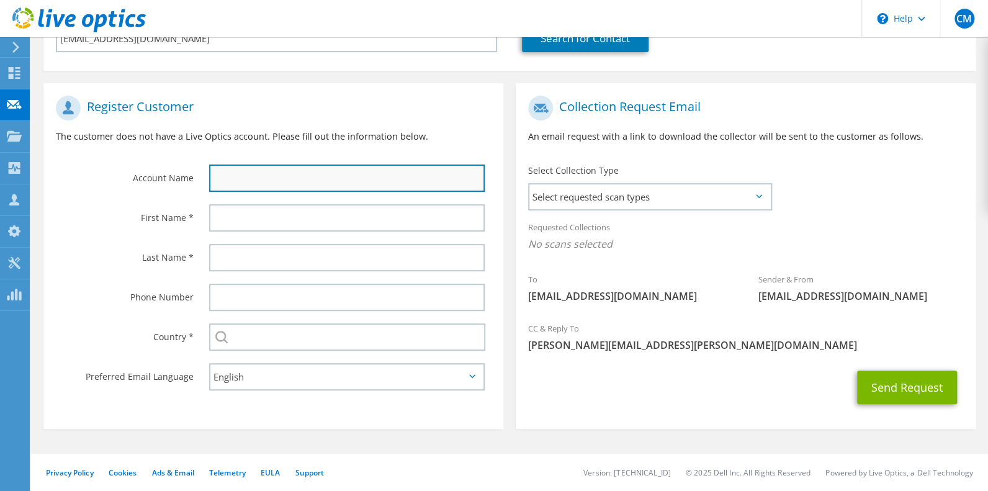
click at [406, 183] on input "text" at bounding box center [346, 177] width 275 height 27
click at [223, 192] on input "text" at bounding box center [346, 177] width 275 height 27
drag, startPoint x: 217, startPoint y: 189, endPoint x: 224, endPoint y: 187, distance: 6.9
click at [224, 187] on input "Ritherford Electric" at bounding box center [346, 177] width 275 height 27
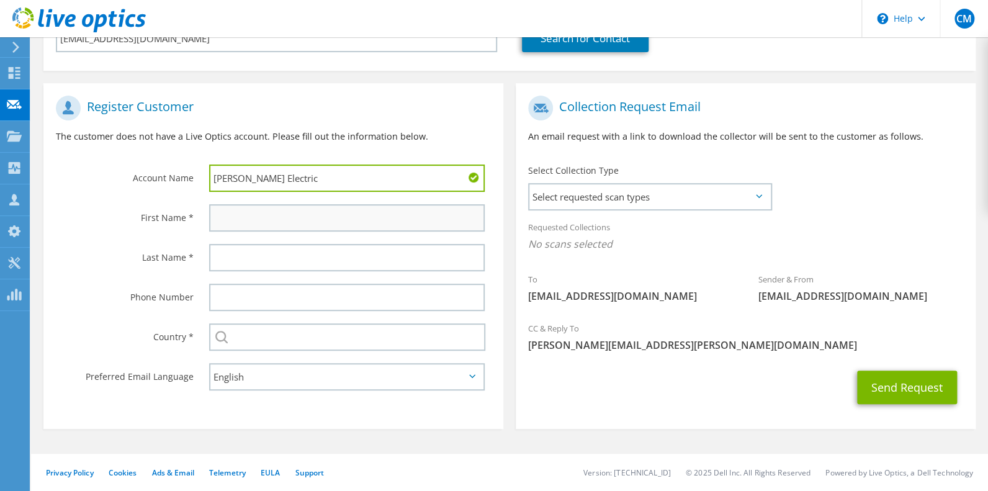
type input "[PERSON_NAME] Electric"
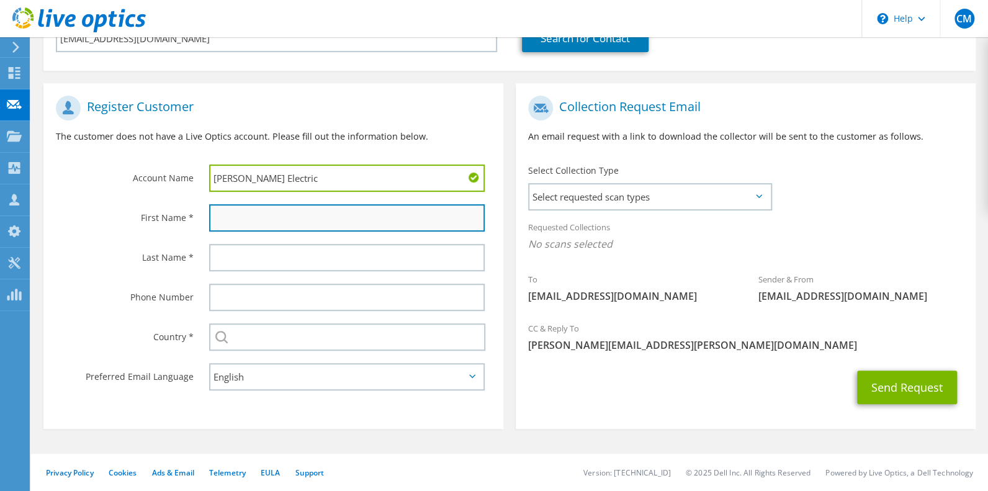
click at [250, 231] on input "text" at bounding box center [346, 217] width 275 height 27
type input "[PERSON_NAME]"
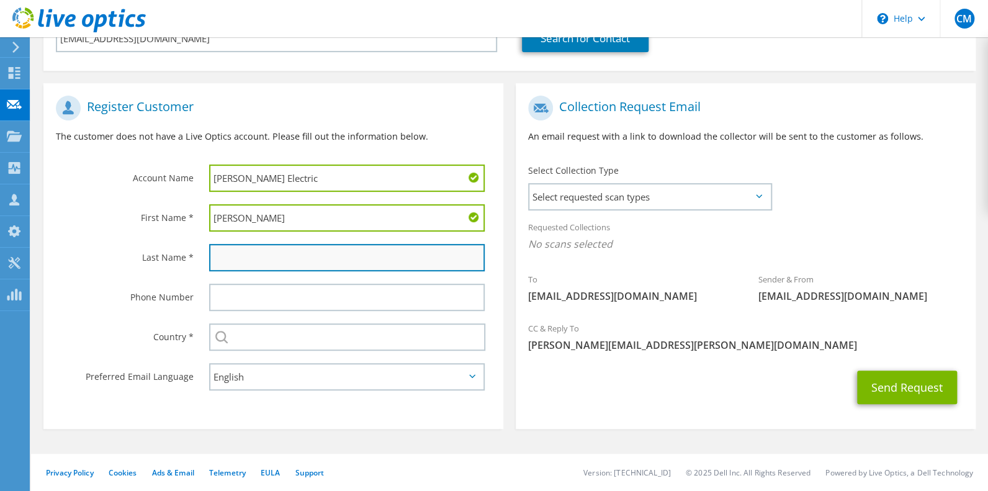
click at [242, 271] on input "text" at bounding box center [346, 257] width 275 height 27
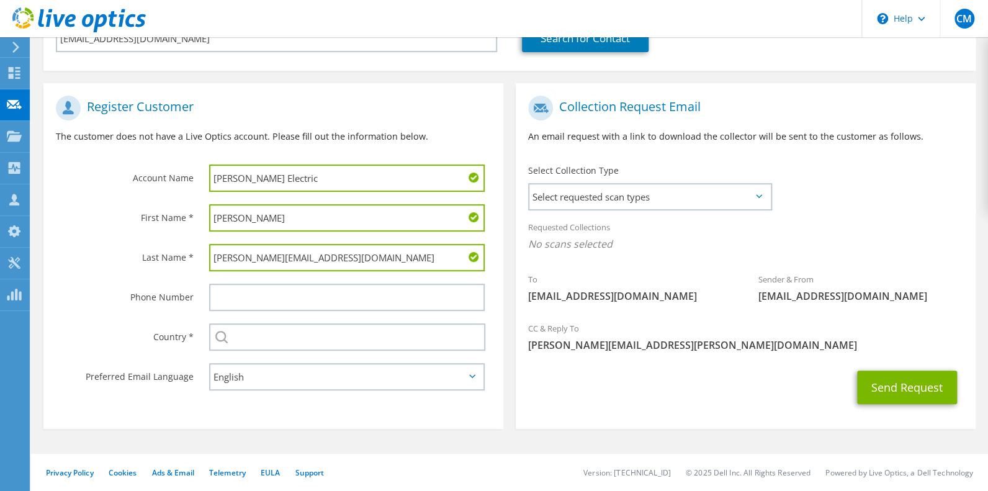
click at [275, 271] on input "[PERSON_NAME][EMAIL_ADDRESS][DOMAIN_NAME]" at bounding box center [346, 257] width 275 height 27
type input "[PERSON_NAME][EMAIL_ADDRESS][DOMAIN_NAME]"
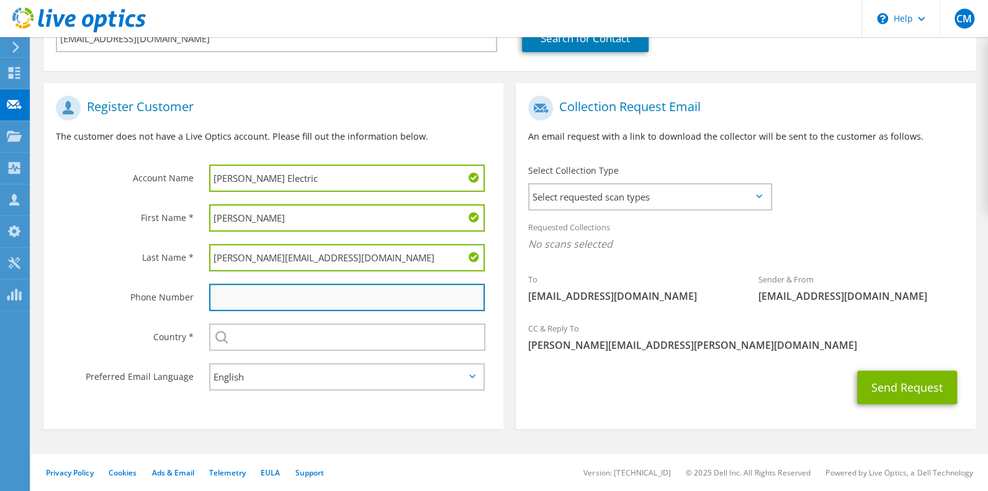
click at [311, 308] on input "text" at bounding box center [346, 297] width 275 height 27
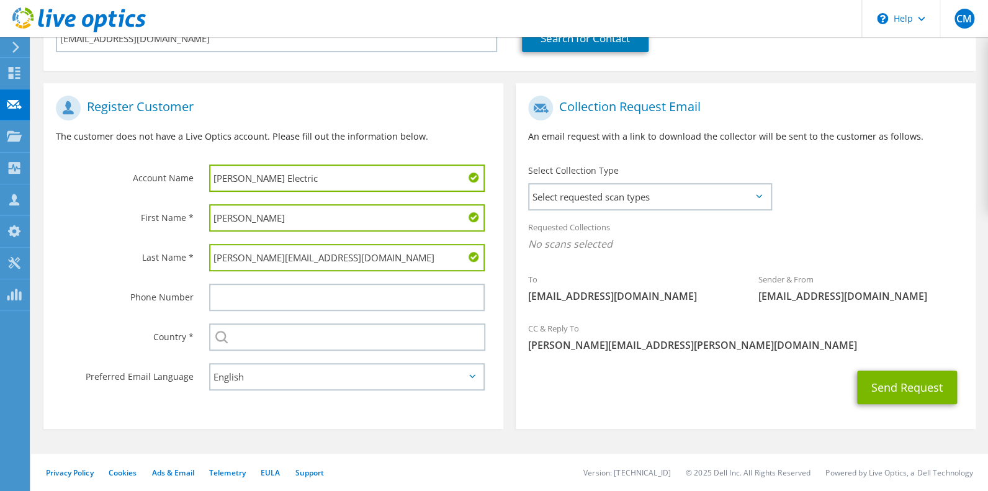
click at [161, 316] on div "Phone Number" at bounding box center [119, 296] width 153 height 38
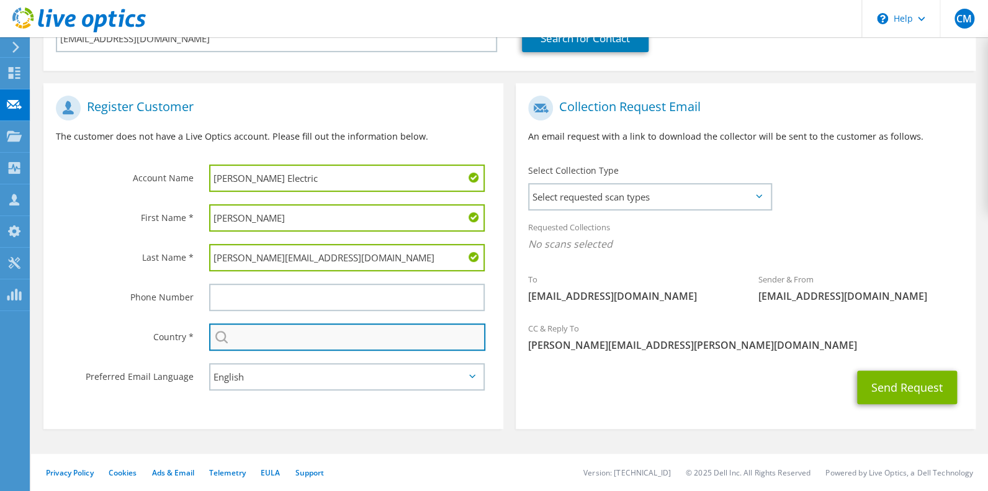
click at [455, 351] on input "text" at bounding box center [347, 336] width 276 height 27
type input "[GEOGRAPHIC_DATA]"
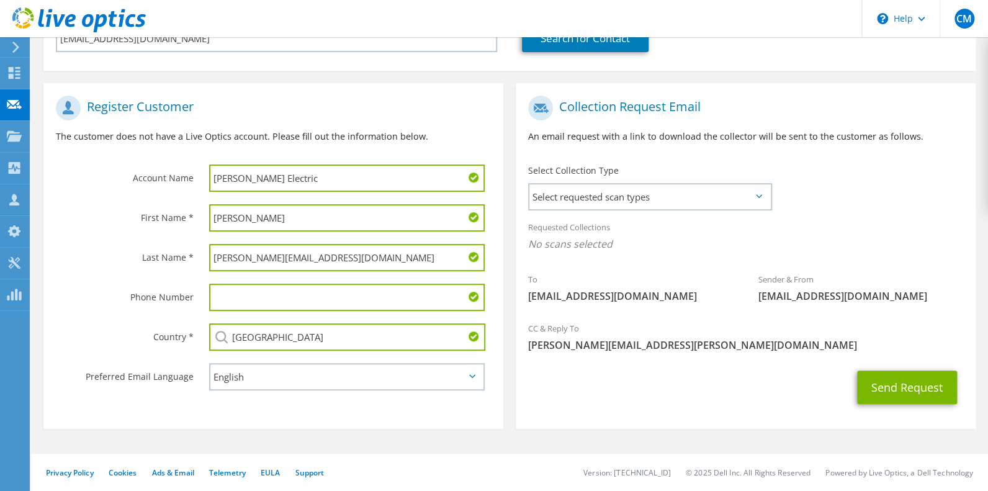
click at [760, 198] on icon at bounding box center [759, 196] width 6 height 4
click at [753, 200] on span "Select requested scan types" at bounding box center [649, 196] width 241 height 25
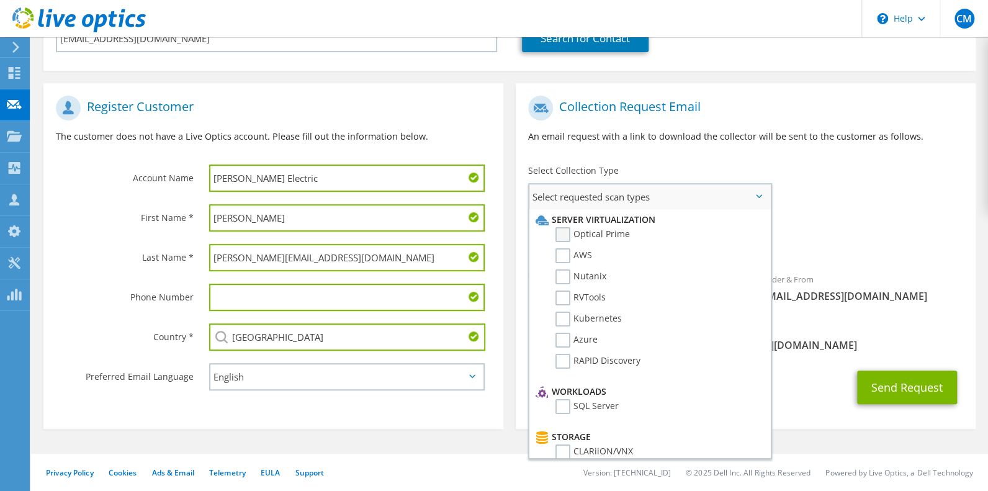
click at [566, 242] on label "Optical Prime" at bounding box center [592, 234] width 74 height 15
click at [0, 0] on input "Optical Prime" at bounding box center [0, 0] width 0 height 0
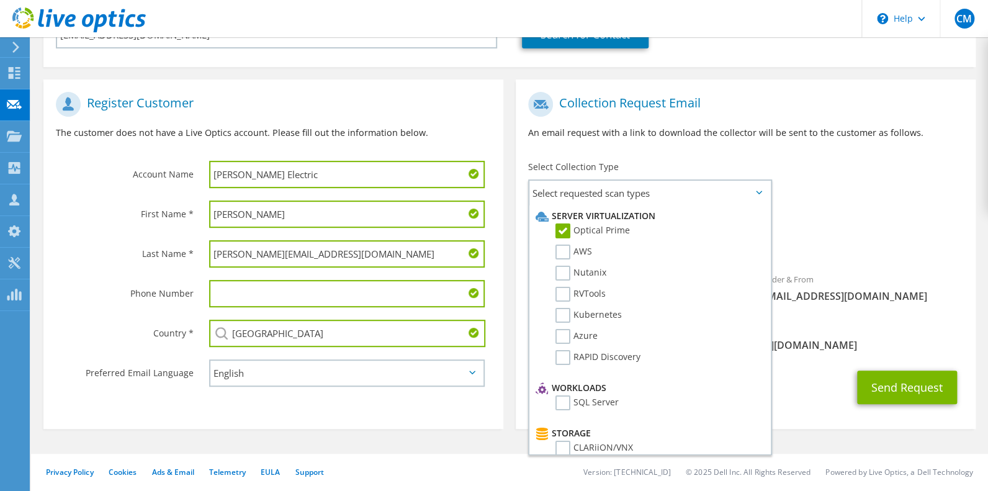
click at [800, 352] on span "[PERSON_NAME][EMAIL_ADDRESS][PERSON_NAME][DOMAIN_NAME]" at bounding box center [745, 345] width 435 height 14
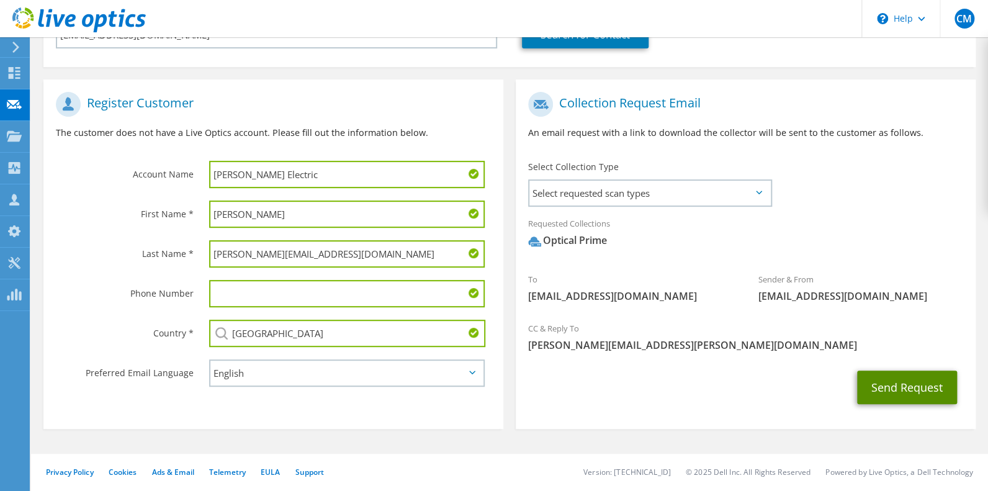
click at [885, 404] on button "Send Request" at bounding box center [907, 387] width 100 height 34
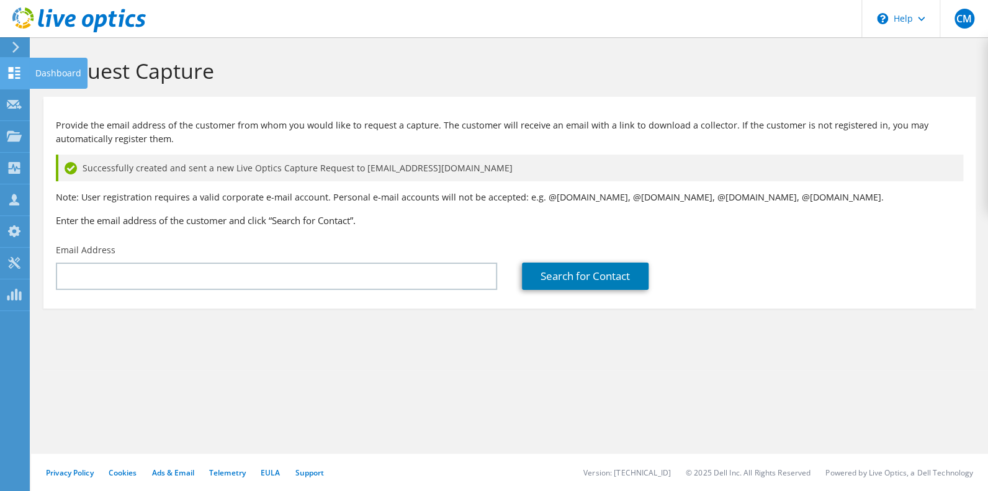
click at [11, 78] on icon at bounding box center [14, 73] width 15 height 12
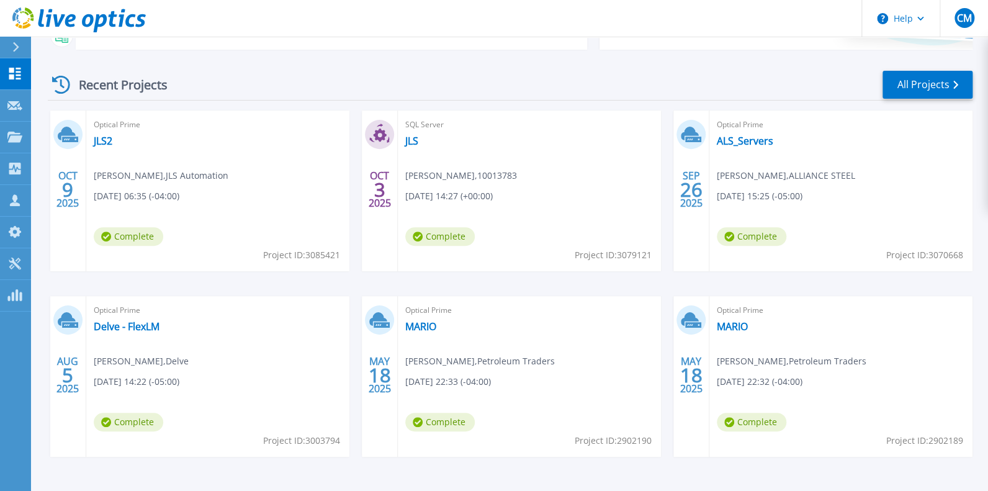
scroll to position [186, 0]
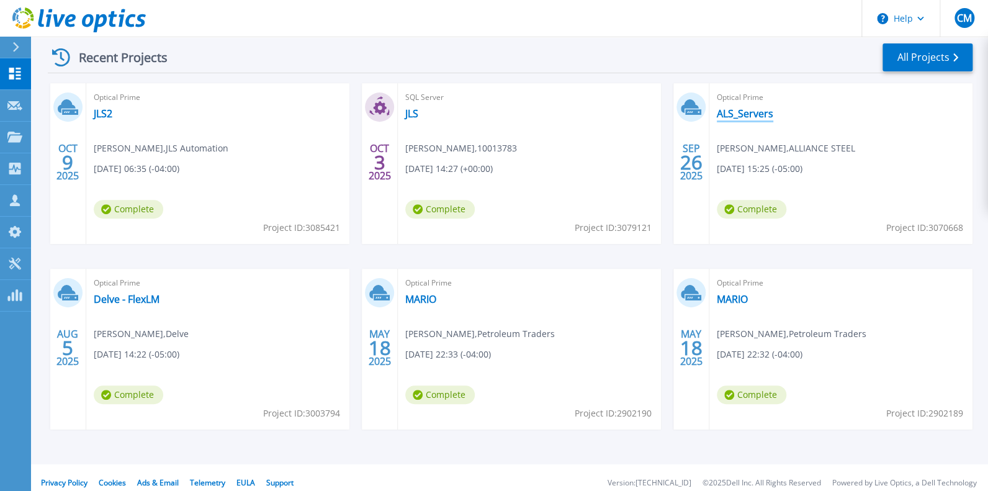
click at [748, 120] on link "ALS_Servers" at bounding box center [745, 113] width 56 height 12
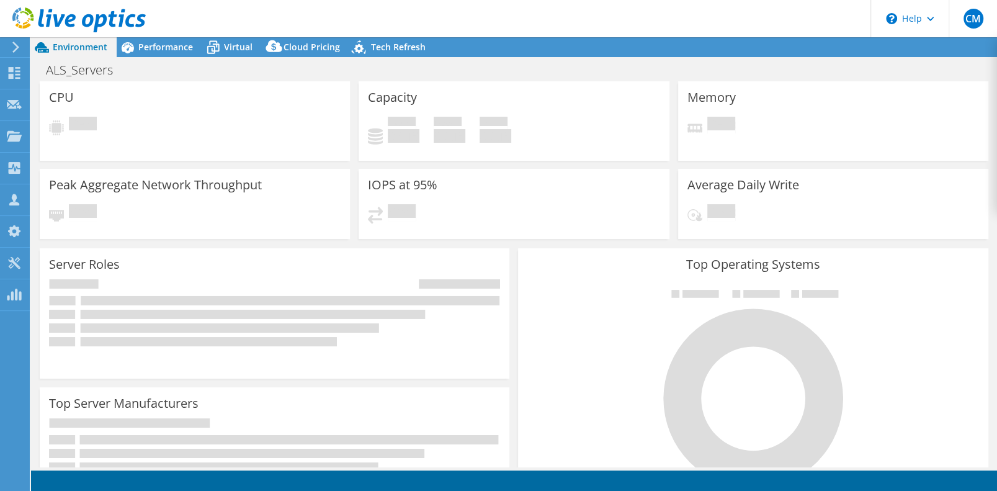
select select "USD"
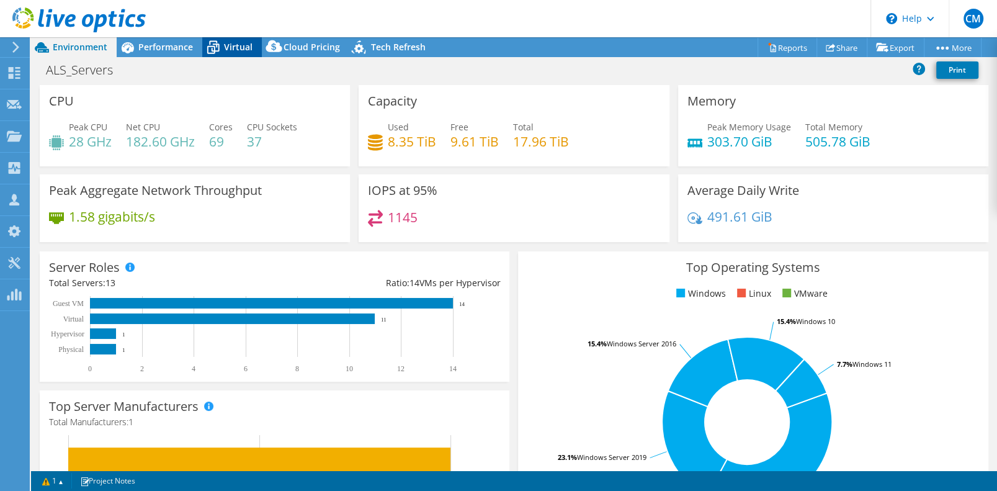
click at [229, 45] on span "Virtual" at bounding box center [238, 47] width 29 height 12
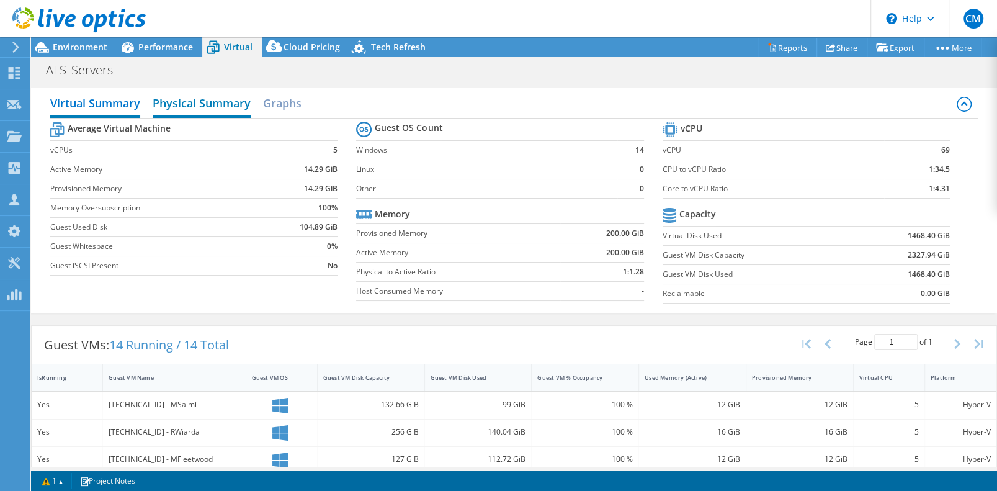
click at [211, 114] on h2 "Physical Summary" at bounding box center [202, 104] width 98 height 27
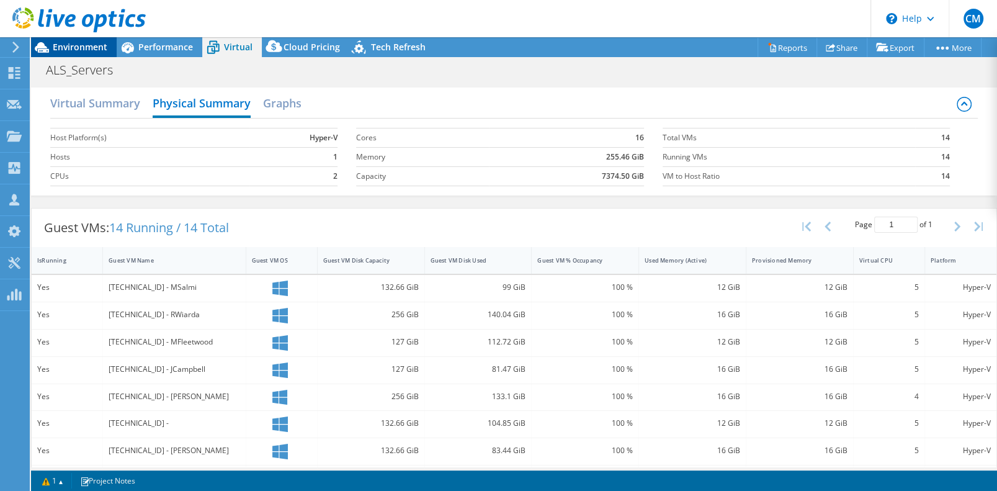
click at [86, 46] on span "Environment" at bounding box center [80, 47] width 55 height 12
